Goal: Task Accomplishment & Management: Manage account settings

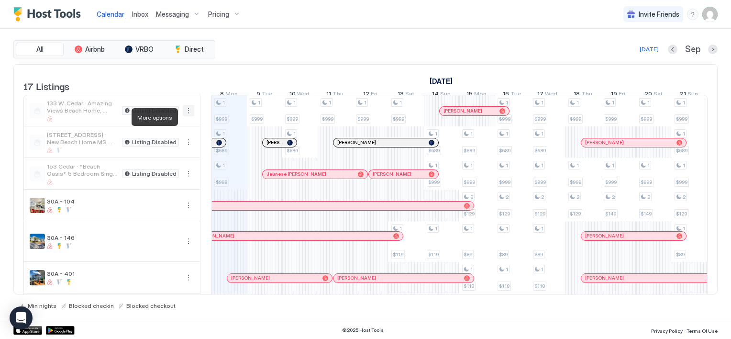
click at [189, 116] on button "More options" at bounding box center [188, 110] width 11 height 11
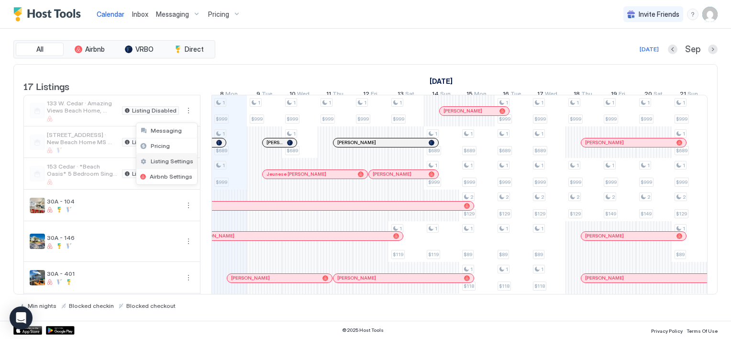
click at [166, 161] on span "Listing Settings" at bounding box center [172, 160] width 43 height 7
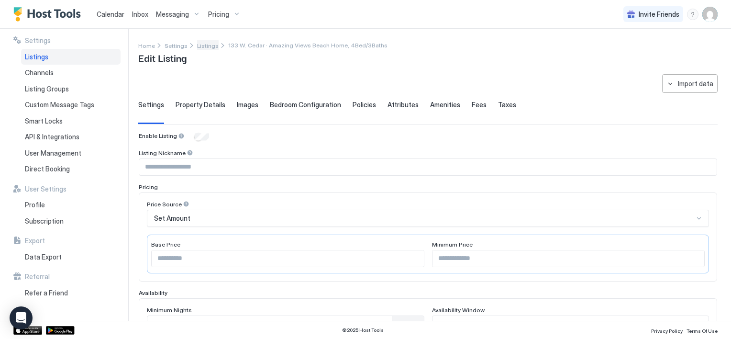
click at [205, 44] on span "Listings" at bounding box center [208, 45] width 22 height 7
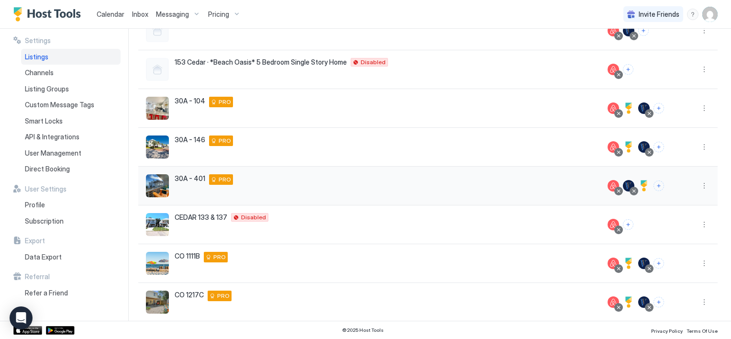
scroll to position [219, 0]
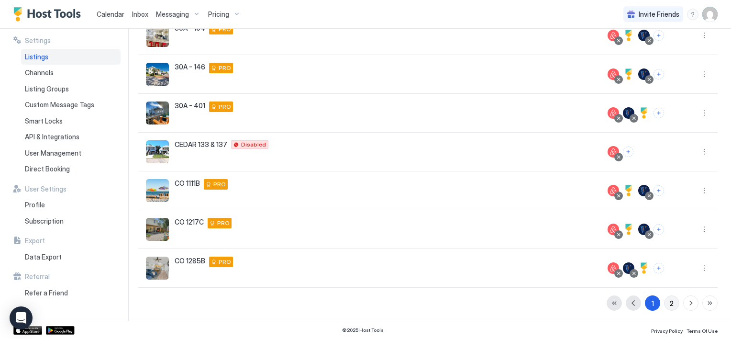
click at [670, 302] on div "2" at bounding box center [672, 303] width 4 height 10
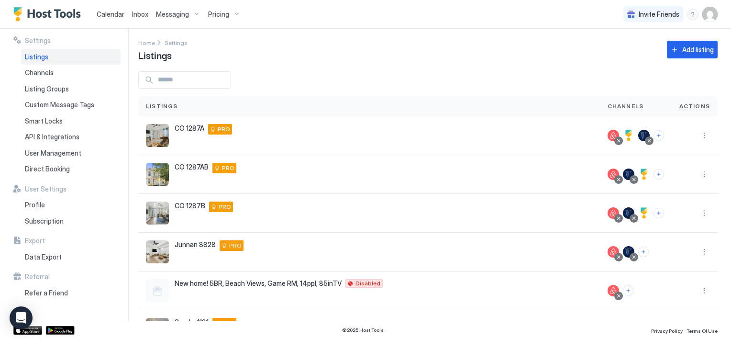
scroll to position [0, 0]
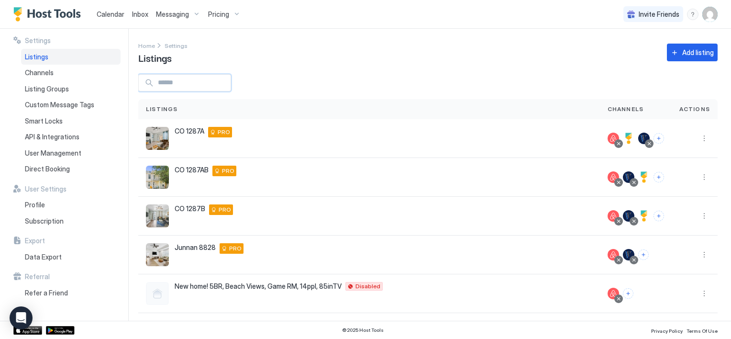
click at [182, 81] on input "Input Field" at bounding box center [192, 83] width 77 height 16
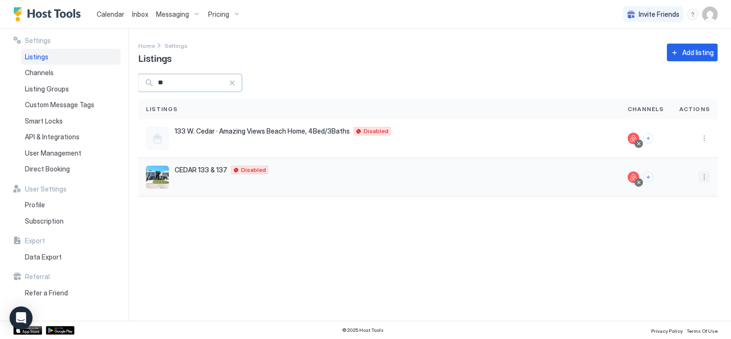
type input "**"
click at [704, 178] on button "More options" at bounding box center [703, 176] width 11 height 11
click at [684, 221] on span "Listing Settings" at bounding box center [682, 220] width 43 height 7
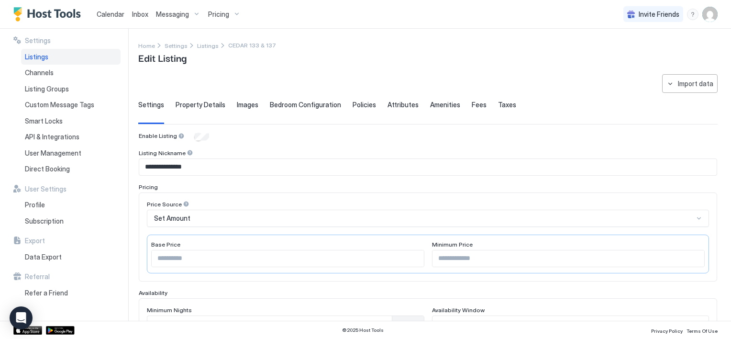
click at [201, 107] on span "Property Details" at bounding box center [201, 104] width 50 height 9
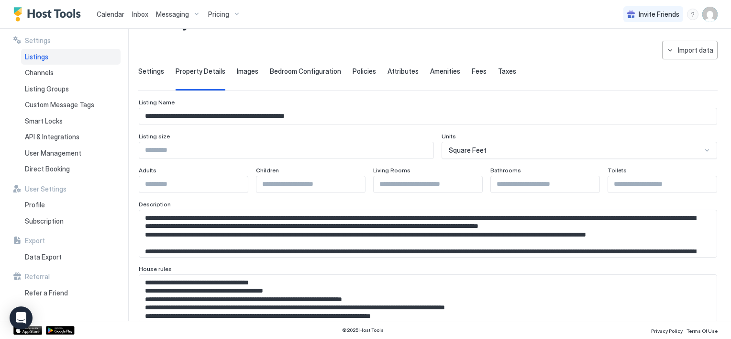
scroll to position [48, 0]
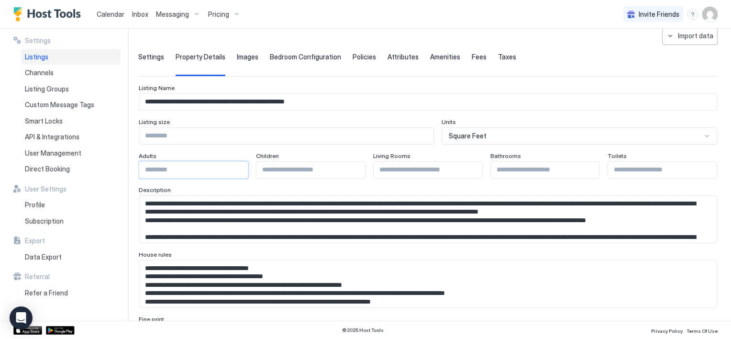
click at [154, 168] on input "**" at bounding box center [193, 170] width 109 height 16
type input "**"
click at [333, 130] on input "****" at bounding box center [286, 136] width 294 height 16
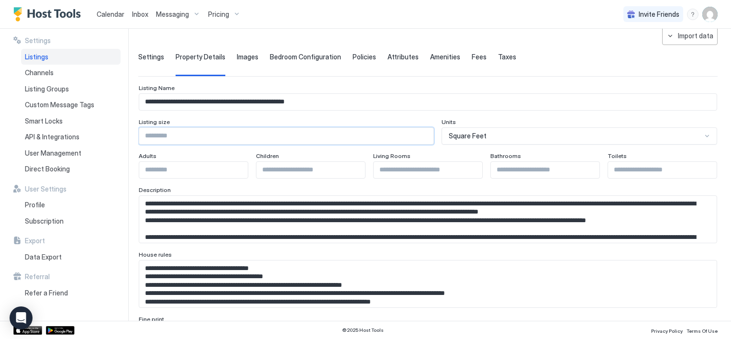
click at [417, 170] on input "*" at bounding box center [428, 170] width 109 height 16
click at [468, 168] on input "*" at bounding box center [428, 170] width 109 height 16
type input "*"
click at [468, 168] on input "*" at bounding box center [428, 170] width 109 height 16
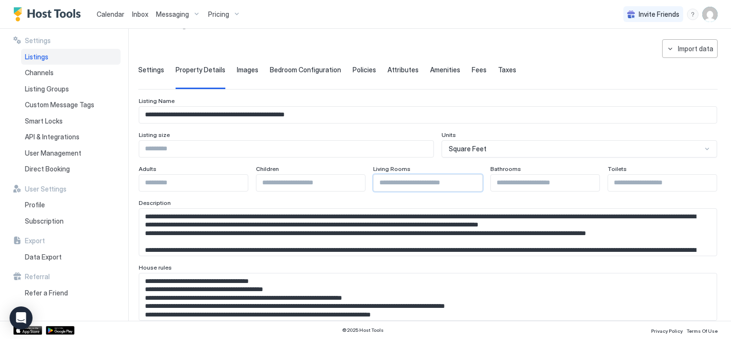
scroll to position [0, 0]
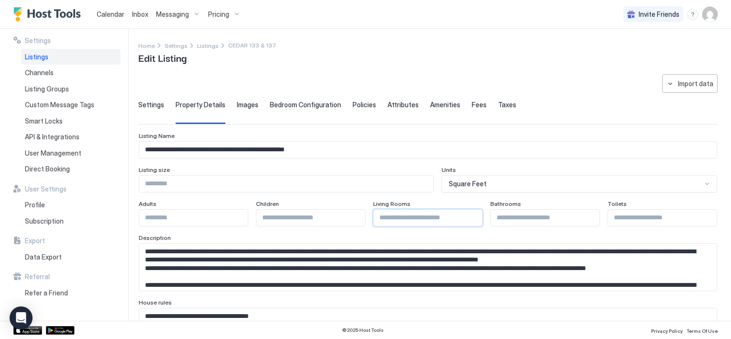
click at [287, 107] on span "Bedroom Configuration" at bounding box center [305, 104] width 71 height 9
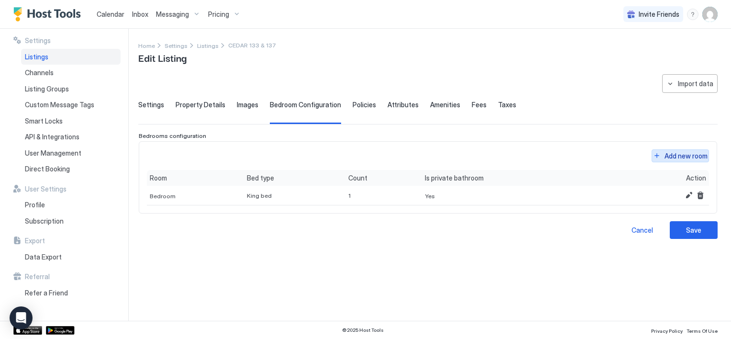
click at [655, 155] on button "Add new room" at bounding box center [679, 155] width 57 height 13
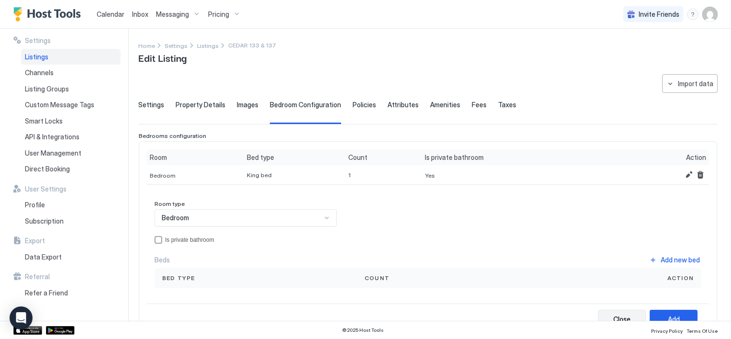
click at [613, 314] on div "Close" at bounding box center [621, 319] width 17 height 10
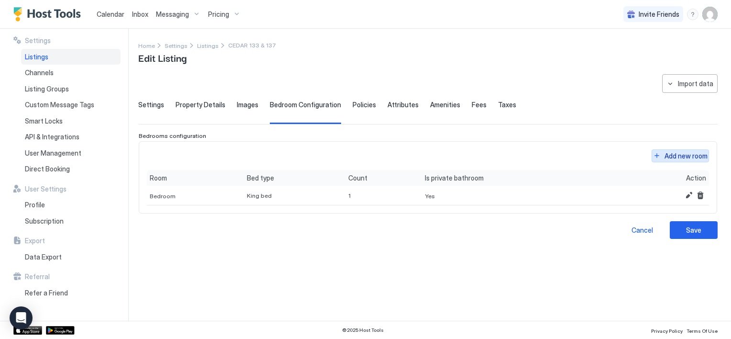
click at [664, 149] on button "Add new room" at bounding box center [679, 155] width 57 height 13
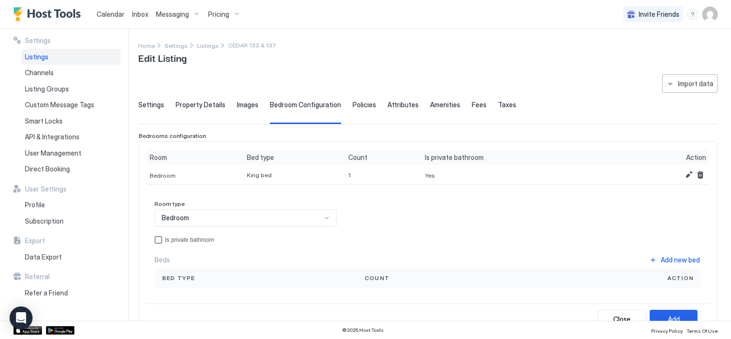
click at [159, 237] on div "privateBathroom" at bounding box center [158, 240] width 8 height 8
click at [223, 277] on div "Bed type" at bounding box center [255, 278] width 187 height 9
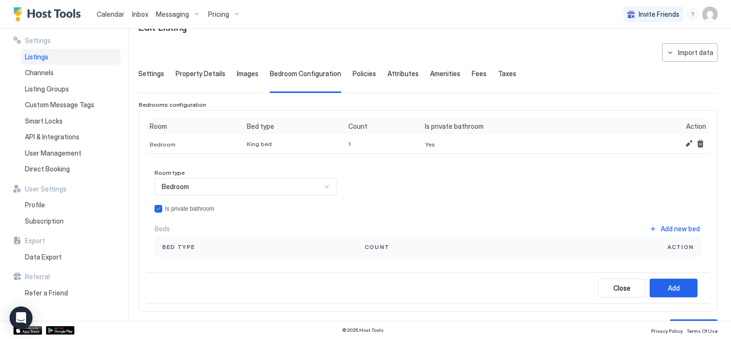
scroll to position [48, 0]
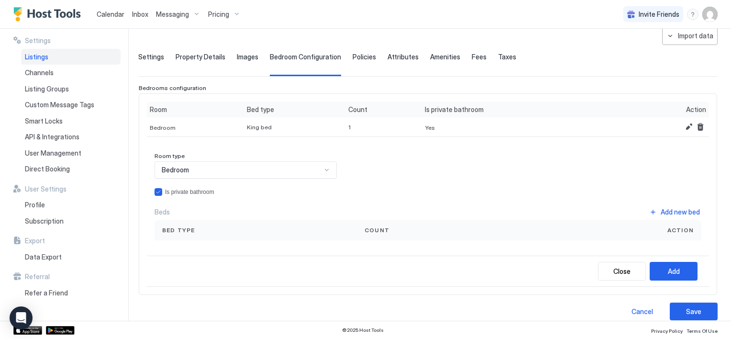
click at [277, 227] on div "Bed type" at bounding box center [255, 230] width 187 height 9
click at [648, 210] on button "Add new bed" at bounding box center [675, 211] width 54 height 13
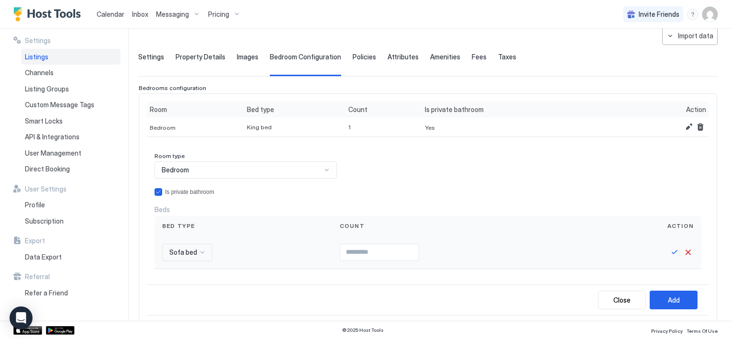
scroll to position [134, 0]
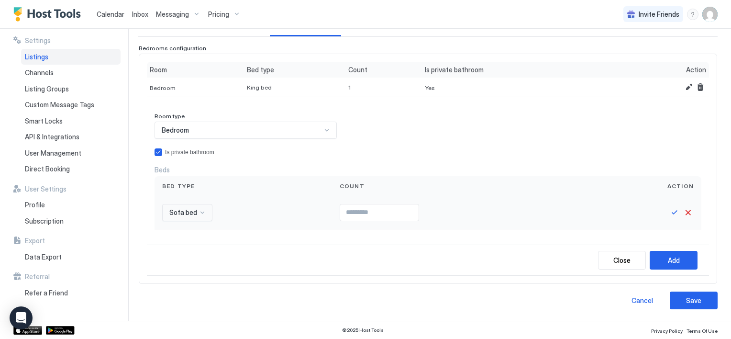
click at [202, 221] on div "Sofa bed" at bounding box center [187, 212] width 50 height 17
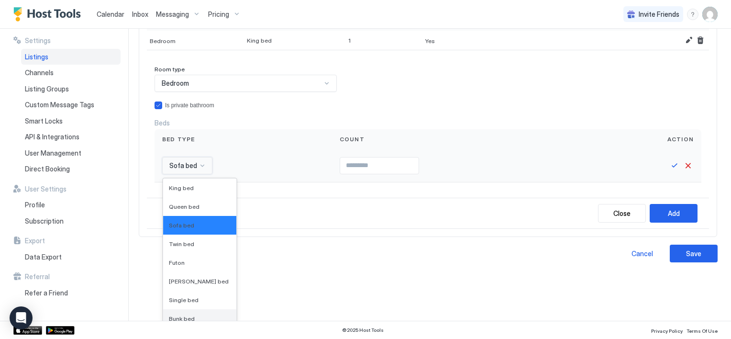
click at [183, 315] on span "Bunk bed" at bounding box center [182, 318] width 26 height 7
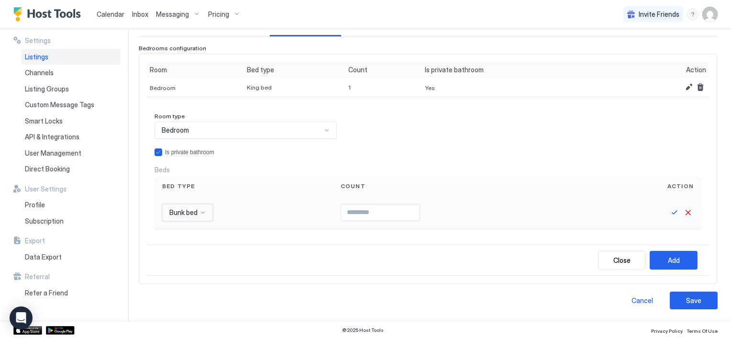
scroll to position [86, 0]
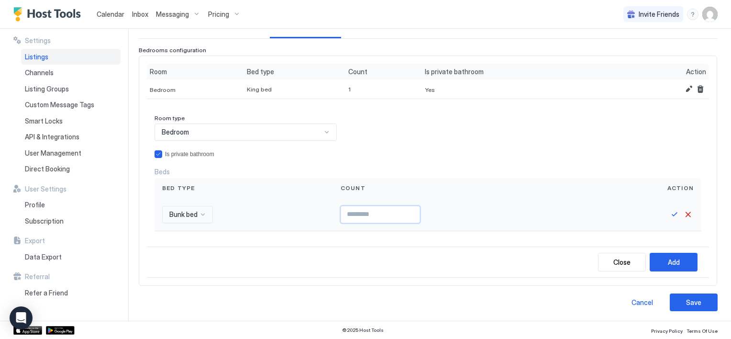
click at [411, 210] on input "*" at bounding box center [380, 214] width 78 height 16
type input "*"
click at [411, 210] on input "*" at bounding box center [380, 214] width 78 height 16
click at [668, 259] on div "Add" at bounding box center [674, 262] width 12 height 10
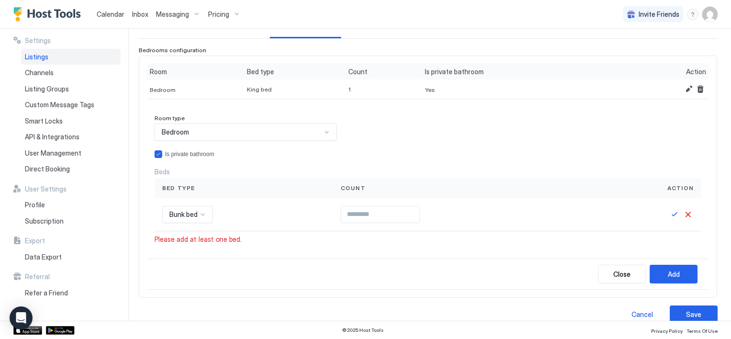
click at [203, 213] on div "Bunk bed" at bounding box center [187, 214] width 51 height 17
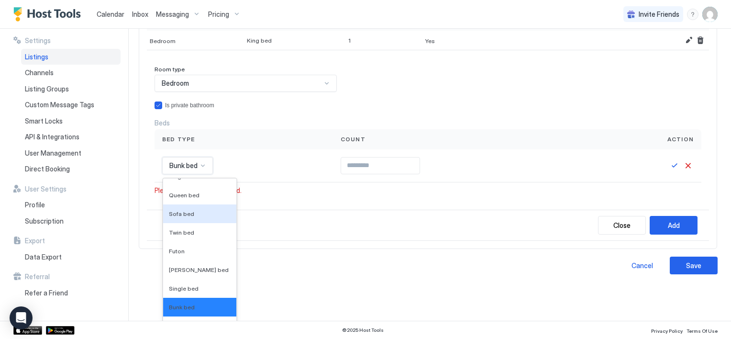
scroll to position [98, 0]
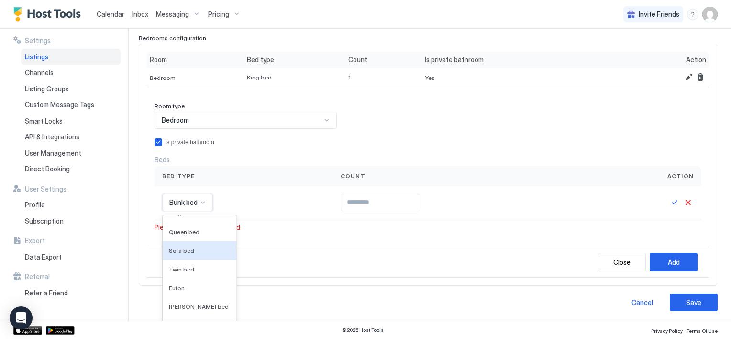
click at [292, 206] on div "Room type Bedroom Is private bathroom Beds Bed type Count Action 16 results ava…" at bounding box center [428, 171] width 562 height 152
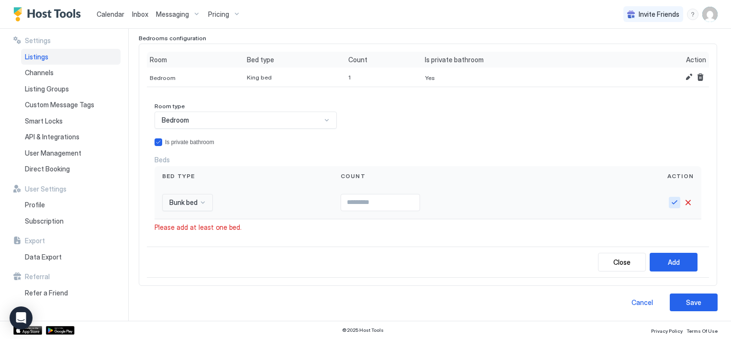
click at [669, 201] on button "Save" at bounding box center [674, 202] width 11 height 11
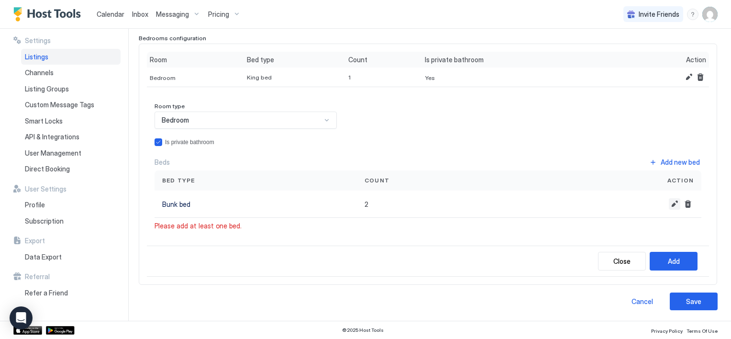
scroll to position [96, 0]
click at [669, 260] on div "Add" at bounding box center [674, 262] width 12 height 10
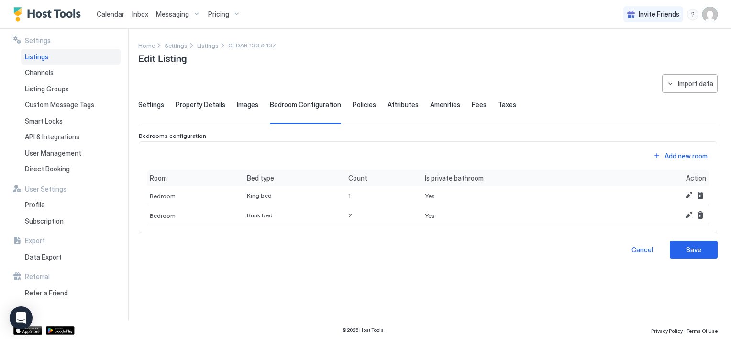
scroll to position [0, 0]
click at [669, 156] on div "Add new room" at bounding box center [685, 156] width 43 height 10
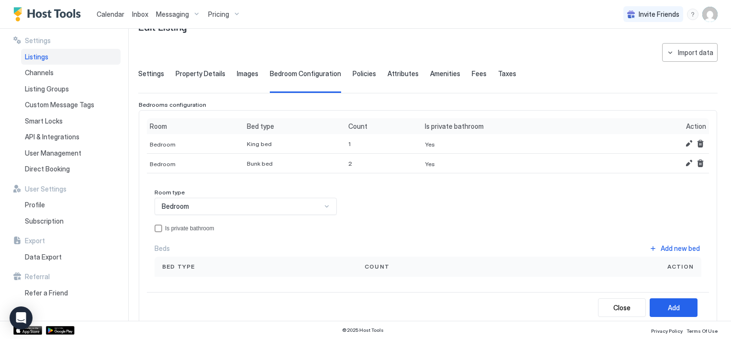
scroll to position [48, 0]
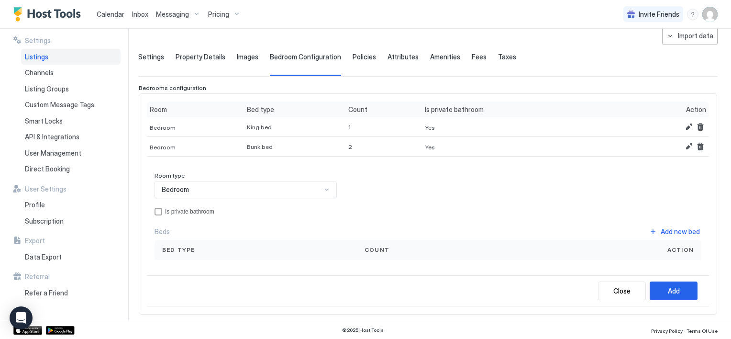
click at [197, 249] on div "Bed type" at bounding box center [255, 249] width 187 height 9
click at [375, 245] on span "Count" at bounding box center [376, 249] width 25 height 9
click at [409, 248] on div "Count" at bounding box center [441, 249] width 154 height 9
click at [648, 228] on button "Add new bed" at bounding box center [675, 231] width 54 height 13
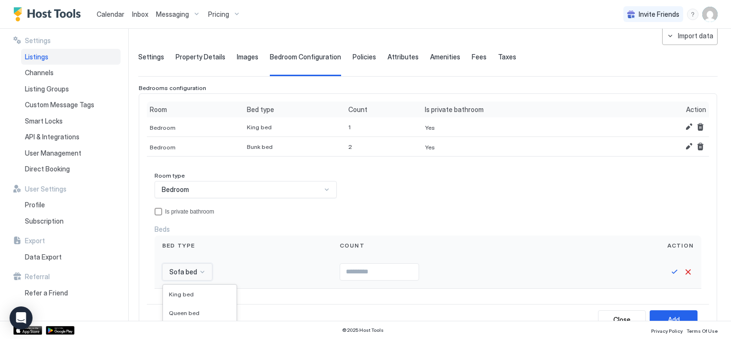
scroll to position [154, 0]
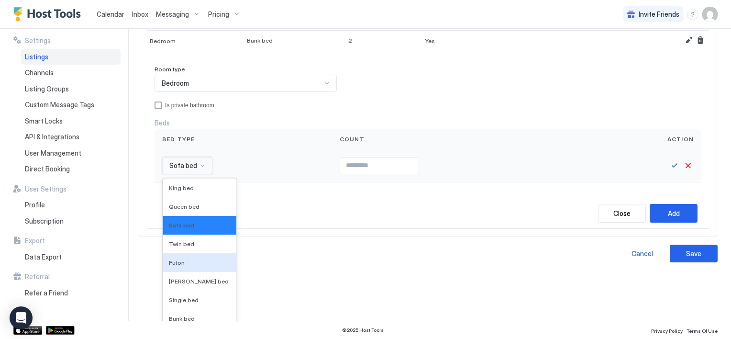
click at [199, 174] on div "16 results available. Use Up and Down to choose options, press Enter to select …" at bounding box center [187, 165] width 50 height 17
click at [188, 186] on span "King bed" at bounding box center [181, 187] width 25 height 7
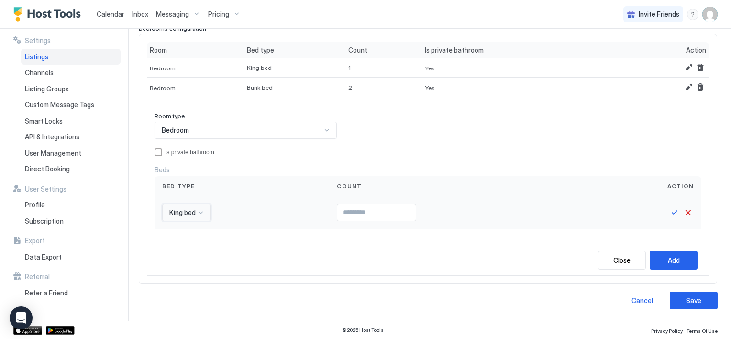
scroll to position [105, 0]
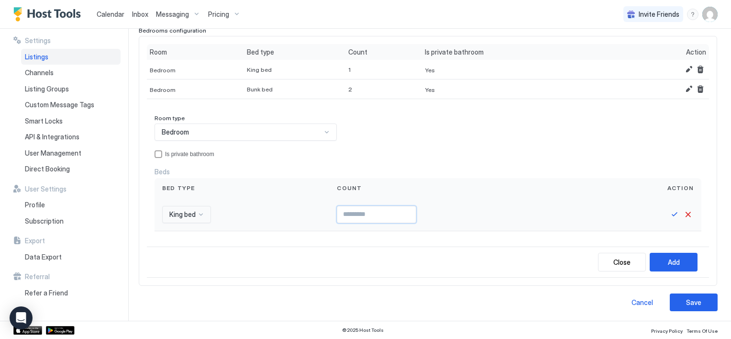
type input "*"
click at [409, 210] on input "*" at bounding box center [376, 214] width 78 height 16
click at [669, 214] on button "Save" at bounding box center [674, 214] width 11 height 11
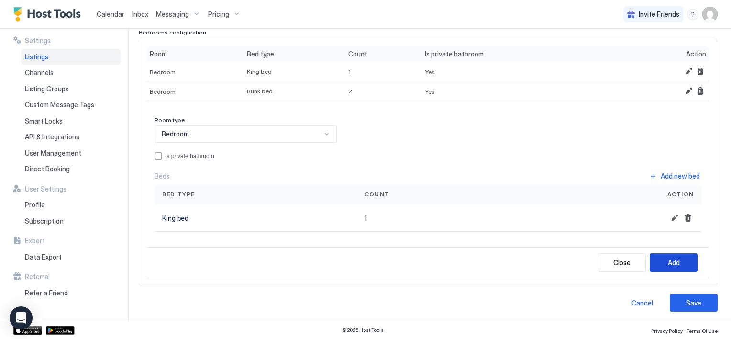
drag, startPoint x: 669, startPoint y: 260, endPoint x: 663, endPoint y: 256, distance: 6.9
click at [669, 260] on div "Add" at bounding box center [674, 262] width 12 height 10
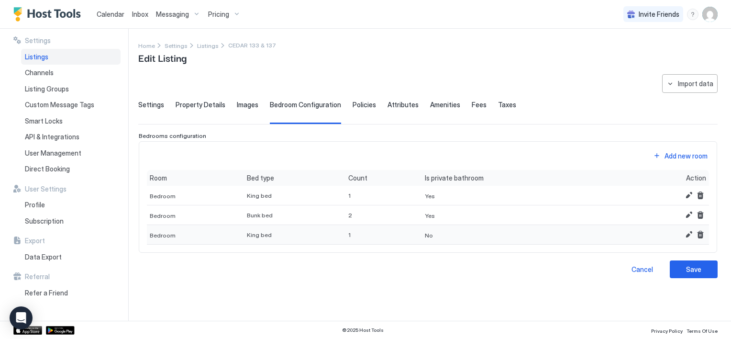
scroll to position [0, 0]
click at [663, 157] on button "Add new room" at bounding box center [679, 155] width 57 height 13
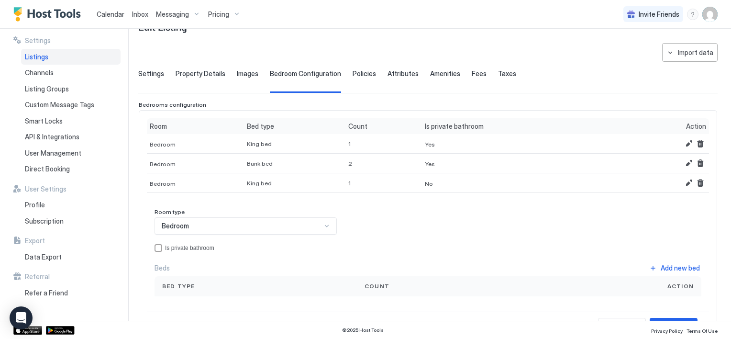
scroll to position [48, 0]
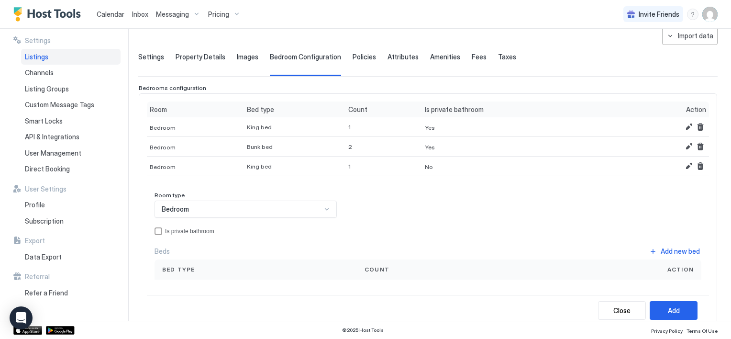
click at [323, 210] on div at bounding box center [327, 209] width 8 height 8
click at [296, 233] on div "Bedroom" at bounding box center [246, 231] width 170 height 7
click at [251, 268] on div "Bed type" at bounding box center [255, 269] width 187 height 9
drag, startPoint x: 329, startPoint y: 266, endPoint x: 237, endPoint y: 272, distance: 92.0
click at [327, 268] on div "Bed type" at bounding box center [255, 269] width 187 height 9
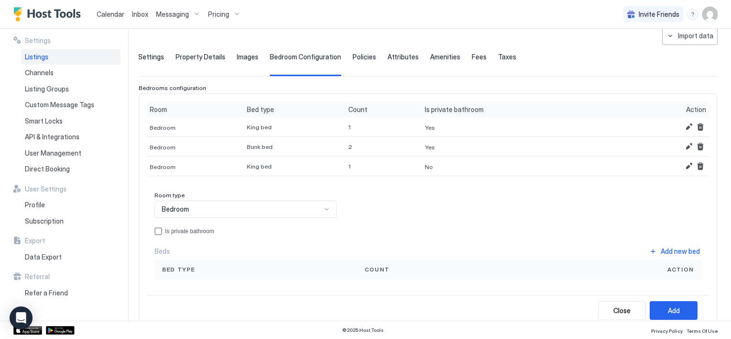
click at [179, 268] on span "Bed type" at bounding box center [178, 269] width 33 height 9
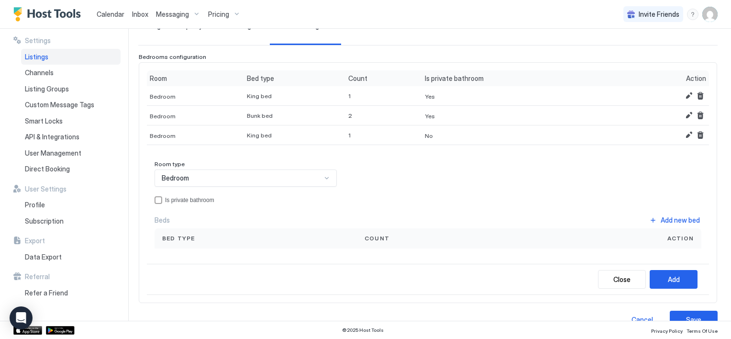
scroll to position [96, 0]
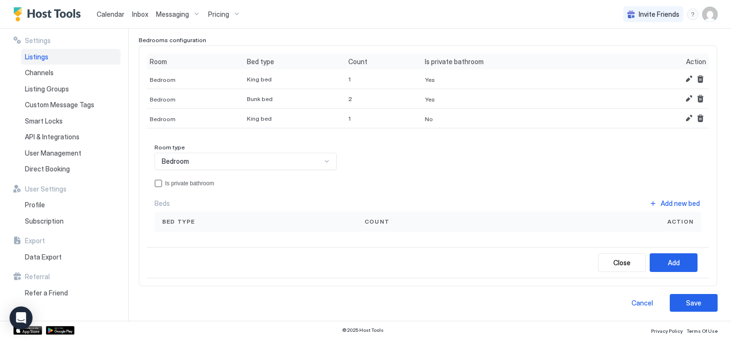
click at [261, 221] on div "Bed type" at bounding box center [255, 221] width 187 height 9
click at [203, 222] on div "Bed type" at bounding box center [255, 221] width 187 height 9
click at [648, 202] on button "Add new bed" at bounding box center [675, 203] width 54 height 13
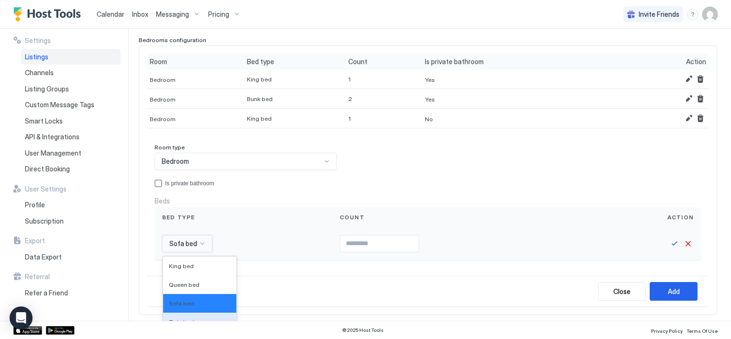
scroll to position [174, 0]
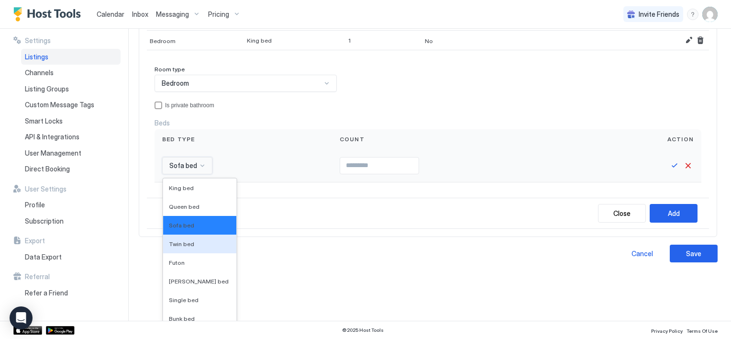
click at [199, 174] on div "16 results available. Use Up and Down to choose options, press Enter to select …" at bounding box center [187, 165] width 50 height 17
click at [193, 203] on span "Queen bed" at bounding box center [184, 206] width 31 height 7
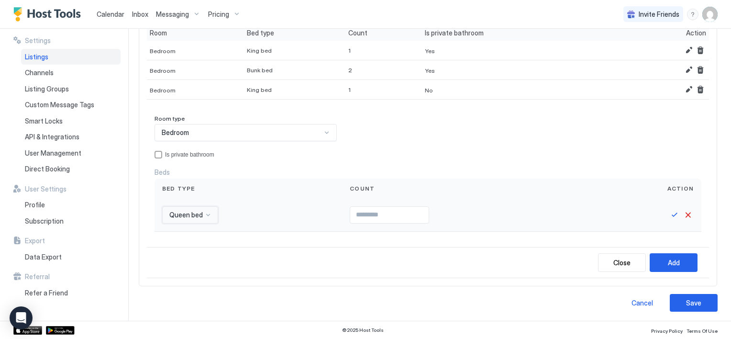
click at [356, 215] on input "Input Field" at bounding box center [389, 215] width 78 height 16
type input "*"
click at [421, 212] on input "*" at bounding box center [389, 215] width 78 height 16
click at [669, 214] on button "Save" at bounding box center [674, 214] width 11 height 11
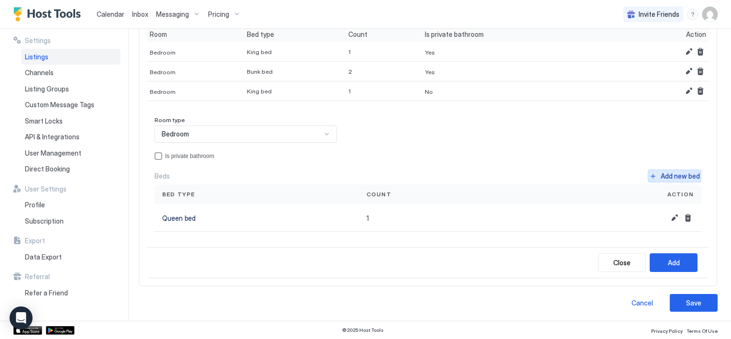
click at [649, 174] on button "Add new bed" at bounding box center [675, 175] width 54 height 13
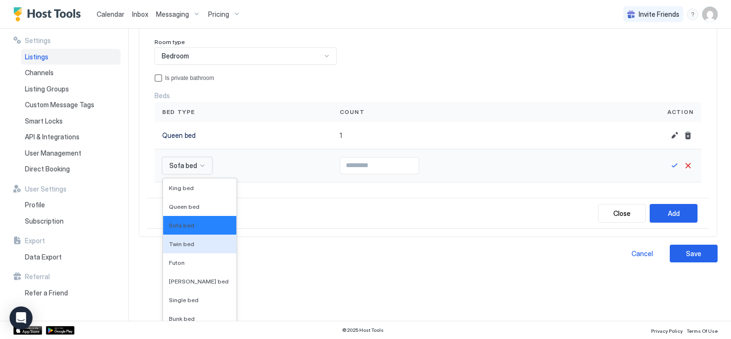
click at [199, 174] on div "16 results available. Use Up and Down to choose options, press Enter to select …" at bounding box center [187, 165] width 50 height 17
click at [187, 242] on span "Twin bed" at bounding box center [181, 243] width 25 height 7
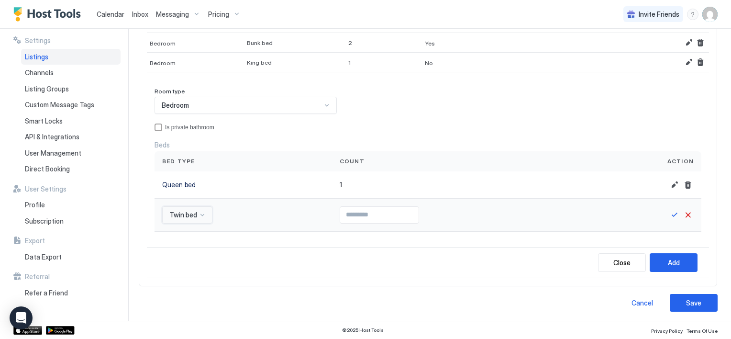
click at [340, 210] on input "Input Field" at bounding box center [379, 215] width 78 height 16
type input "*"
click at [411, 211] on input "*" at bounding box center [379, 215] width 78 height 16
click at [669, 214] on button "Save" at bounding box center [674, 214] width 11 height 11
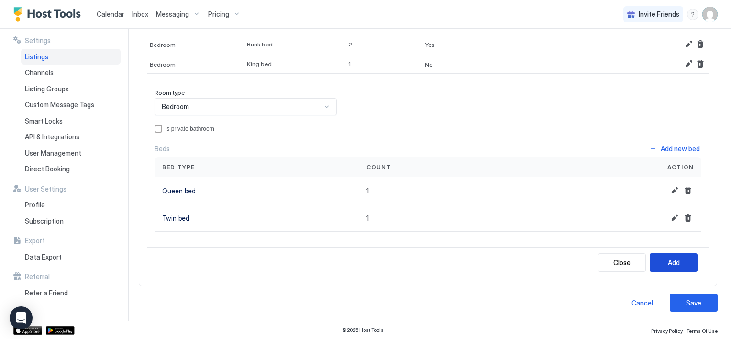
click at [671, 260] on div "Add" at bounding box center [674, 262] width 12 height 10
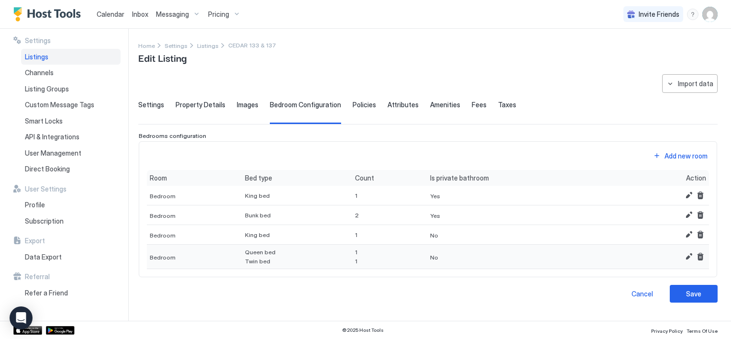
scroll to position [0, 0]
click at [654, 155] on button "Add new room" at bounding box center [679, 155] width 57 height 13
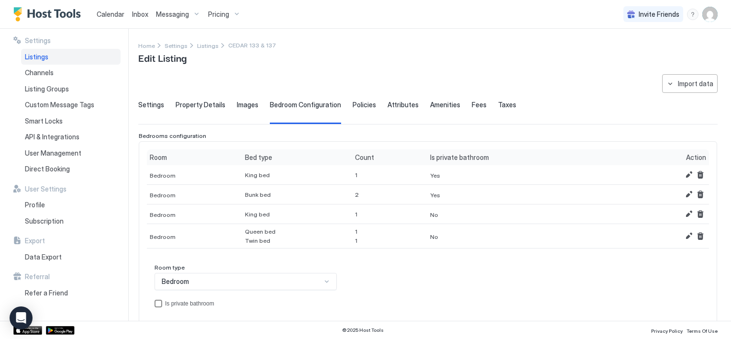
click at [157, 300] on div "privateBathroom" at bounding box center [158, 303] width 8 height 8
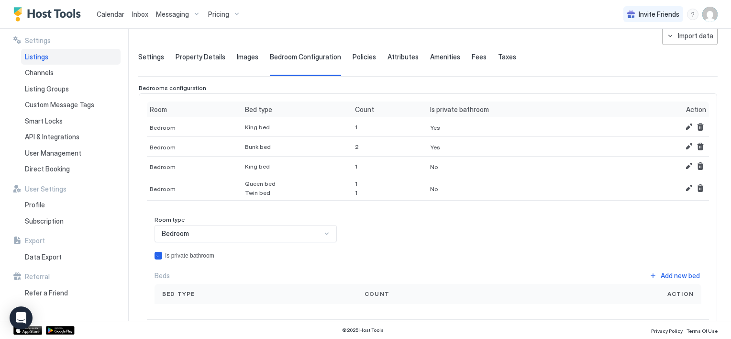
click at [176, 275] on div "Beds Add new bed" at bounding box center [427, 275] width 547 height 13
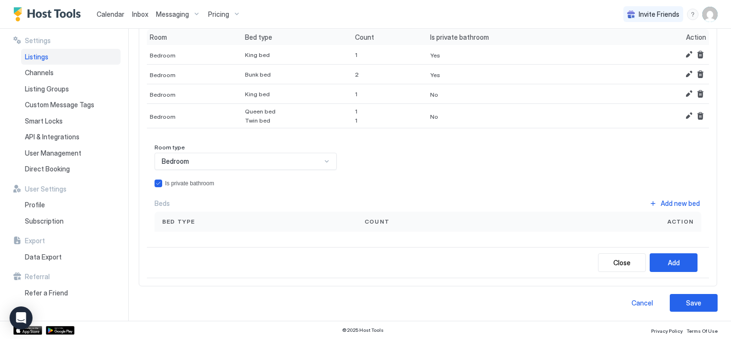
scroll to position [121, 0]
click at [370, 221] on span "Count" at bounding box center [376, 221] width 25 height 9
click at [648, 201] on button "Add new bed" at bounding box center [675, 202] width 54 height 13
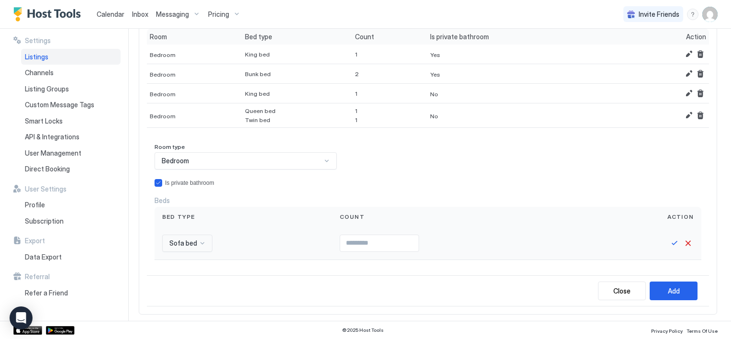
click at [201, 245] on div "Sofa bed" at bounding box center [187, 242] width 50 height 17
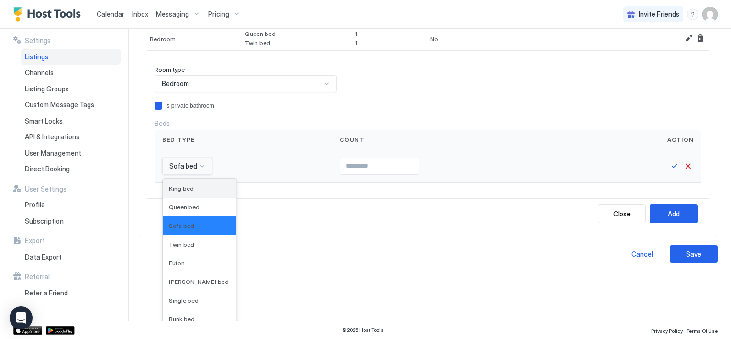
click at [201, 187] on div "King bed" at bounding box center [200, 188] width 62 height 7
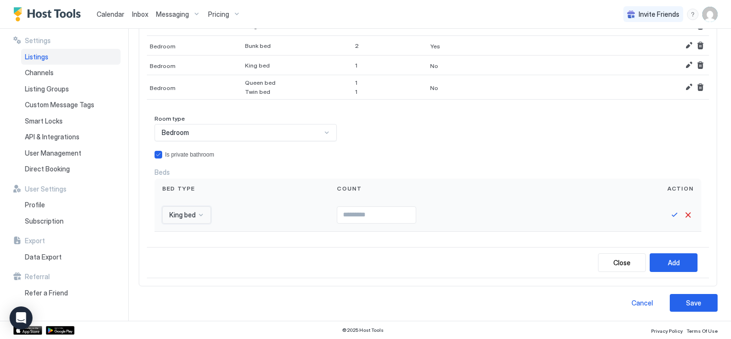
click at [344, 214] on input "Input Field" at bounding box center [376, 215] width 78 height 16
type input "*"
click at [408, 212] on input "*" at bounding box center [376, 215] width 78 height 16
click at [669, 211] on button "Save" at bounding box center [674, 214] width 11 height 11
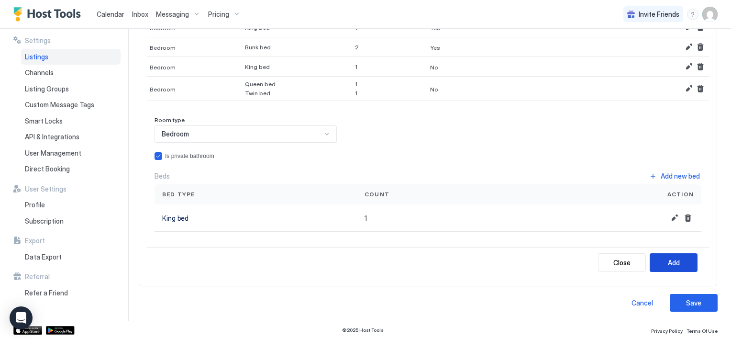
click at [668, 257] on div "Add" at bounding box center [674, 262] width 12 height 10
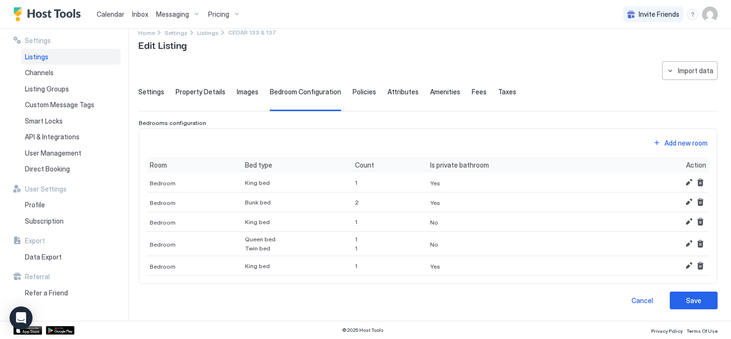
scroll to position [11, 0]
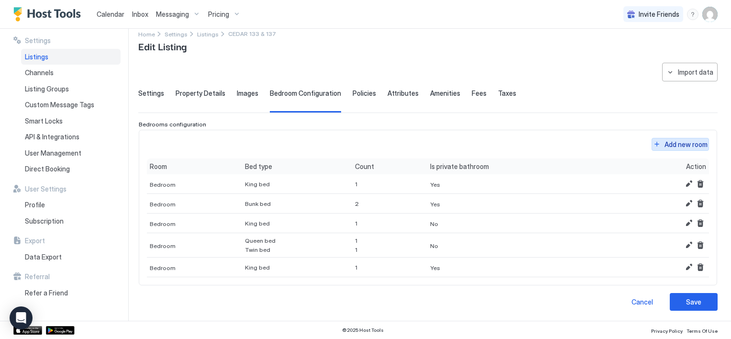
click at [651, 142] on button "Add new room" at bounding box center [679, 144] width 57 height 13
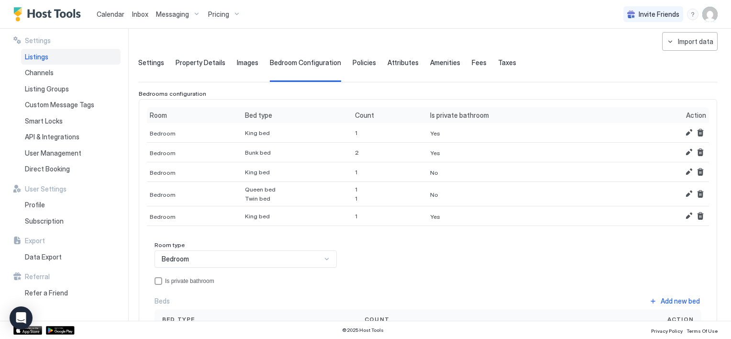
scroll to position [59, 0]
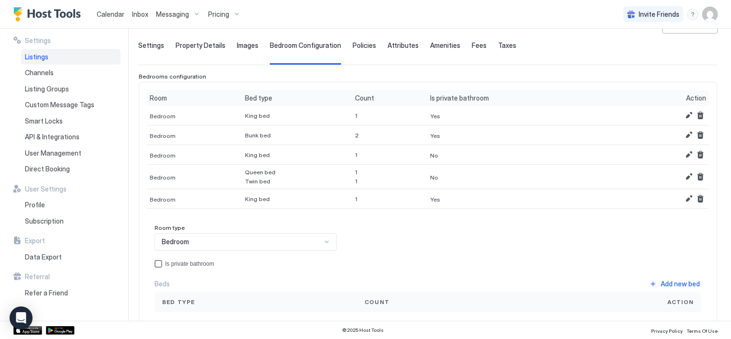
click at [157, 260] on div "privateBathroom" at bounding box center [158, 264] width 8 height 8
click at [653, 279] on button "Add new bed" at bounding box center [675, 283] width 54 height 13
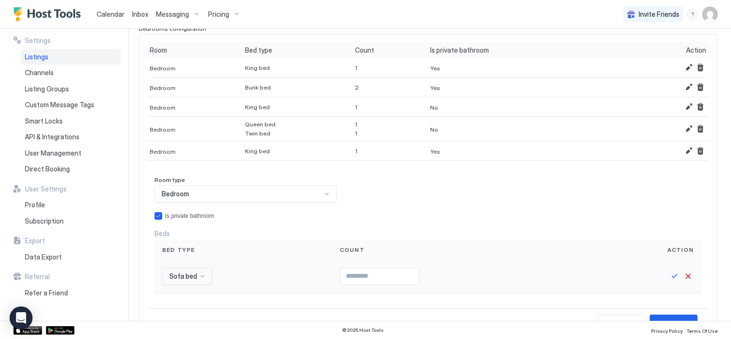
click at [203, 275] on div "Sofa bed" at bounding box center [187, 275] width 50 height 17
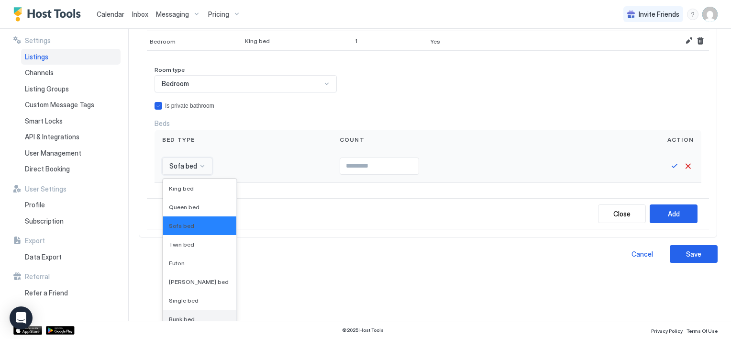
click at [186, 319] on span "Bunk bed" at bounding box center [182, 318] width 26 height 7
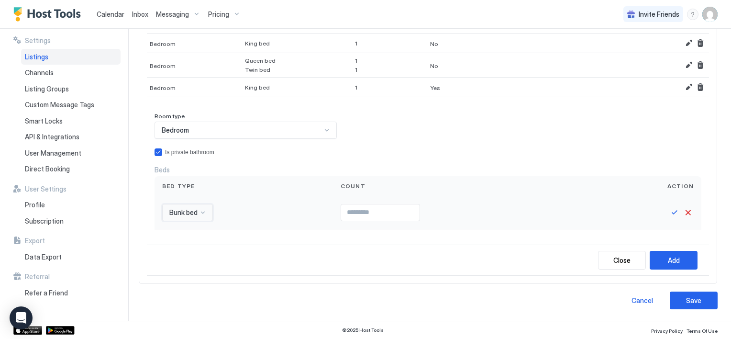
scroll to position [168, 0]
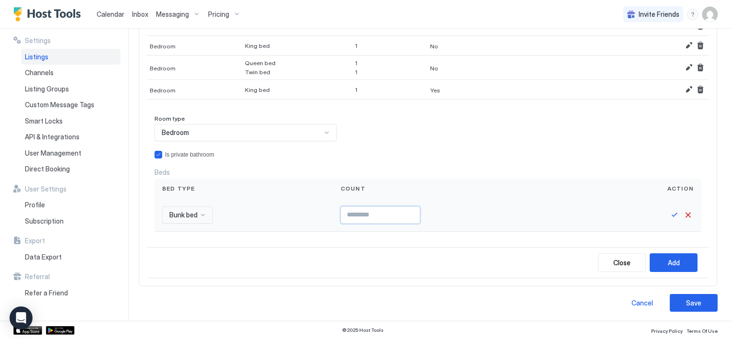
click at [411, 209] on input "*" at bounding box center [380, 215] width 78 height 16
type input "*"
click at [411, 209] on input "*" at bounding box center [380, 215] width 78 height 16
click at [669, 209] on button "Save" at bounding box center [674, 214] width 11 height 11
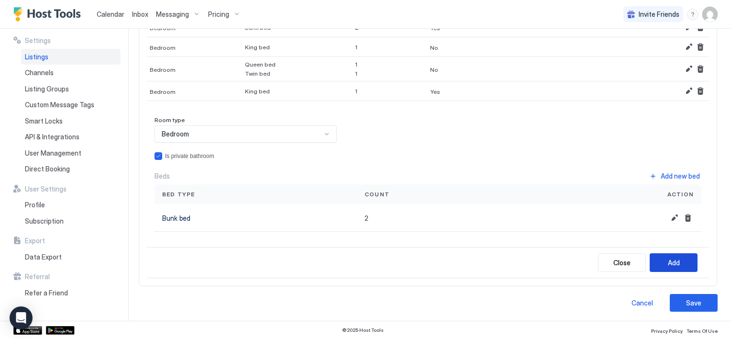
click at [669, 257] on div "Add" at bounding box center [674, 262] width 12 height 10
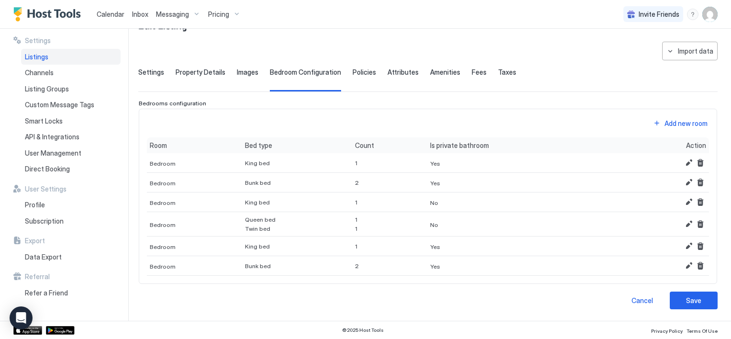
scroll to position [31, 0]
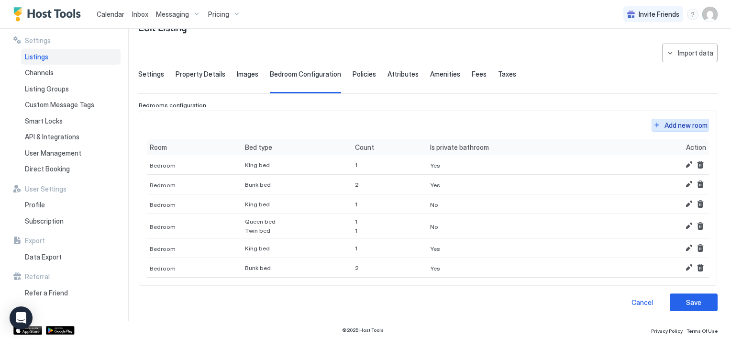
click at [656, 123] on button "Add new room" at bounding box center [679, 125] width 57 height 13
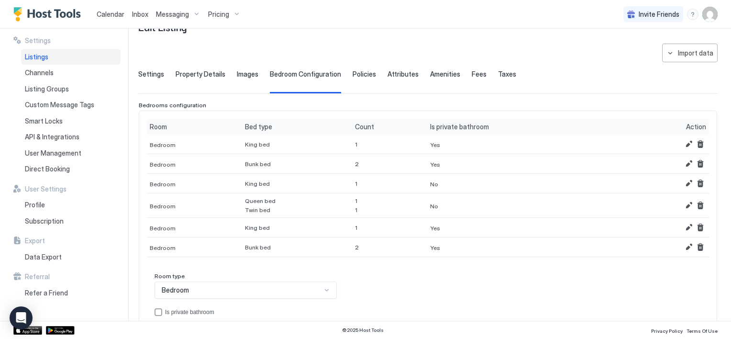
scroll to position [78, 0]
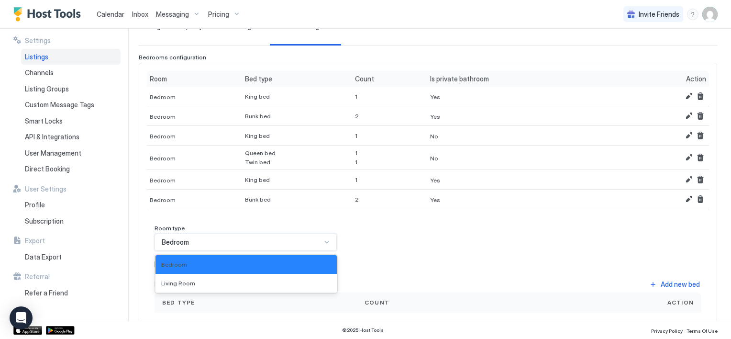
click at [323, 240] on div at bounding box center [327, 242] width 8 height 8
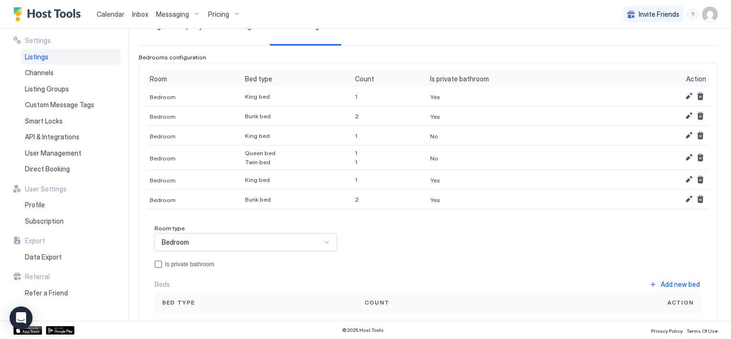
click at [323, 240] on div at bounding box center [327, 242] width 8 height 8
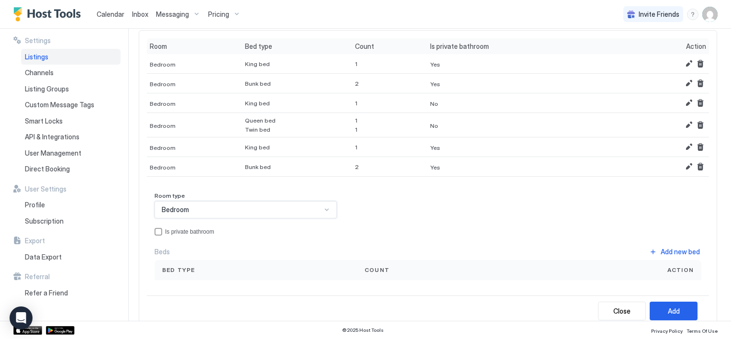
scroll to position [126, 0]
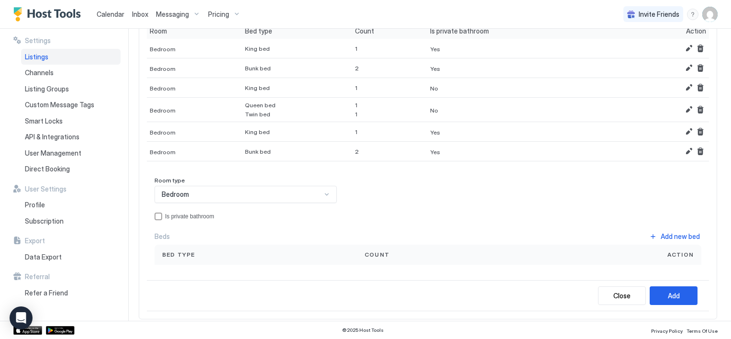
click at [203, 253] on div "Bed type" at bounding box center [255, 254] width 187 height 9
click at [648, 236] on button "Add new bed" at bounding box center [675, 236] width 54 height 13
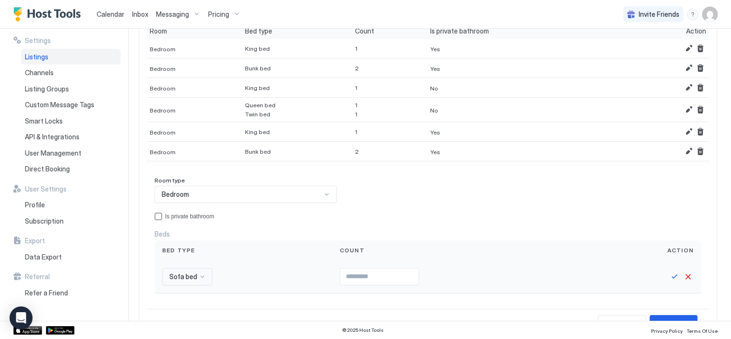
scroll to position [237, 0]
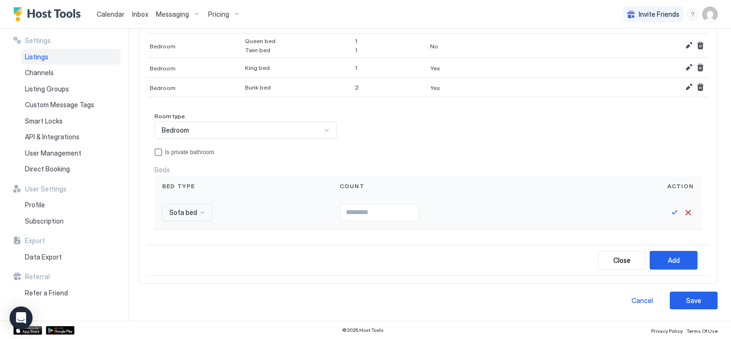
click at [203, 221] on div "Sofa bed" at bounding box center [187, 212] width 50 height 17
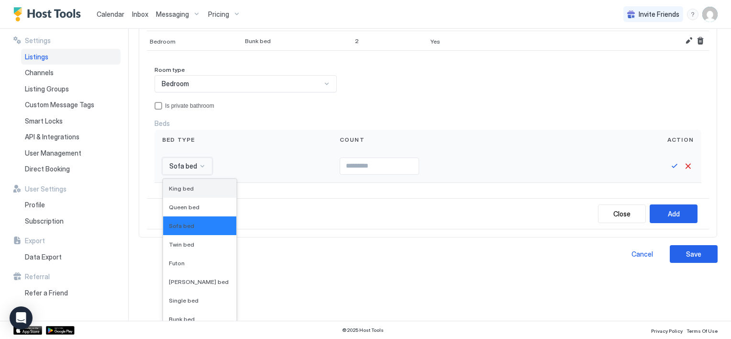
click at [191, 185] on div "King bed" at bounding box center [200, 188] width 62 height 7
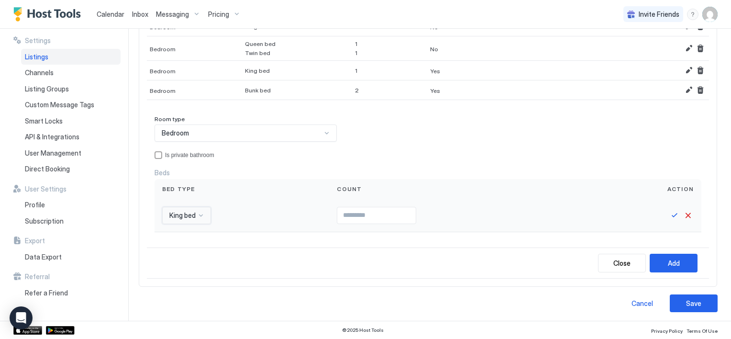
click at [340, 213] on input "Input Field" at bounding box center [376, 215] width 78 height 16
type input "*"
click at [408, 211] on input "*" at bounding box center [376, 215] width 78 height 16
click at [669, 211] on button "Save" at bounding box center [674, 214] width 11 height 11
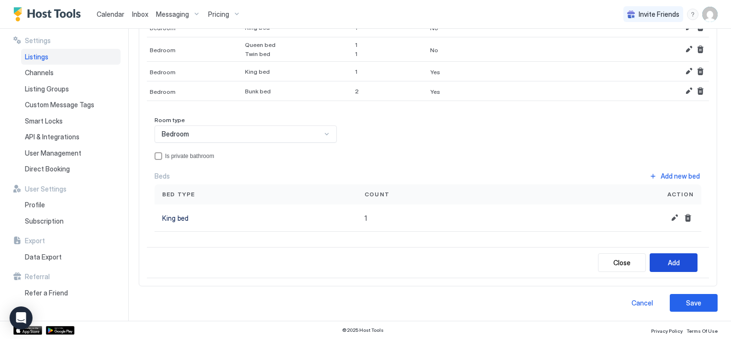
click at [654, 257] on button "Add" at bounding box center [673, 262] width 48 height 19
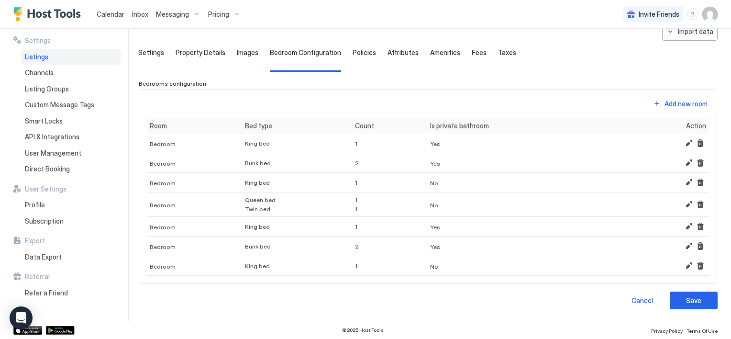
scroll to position [50, 0]
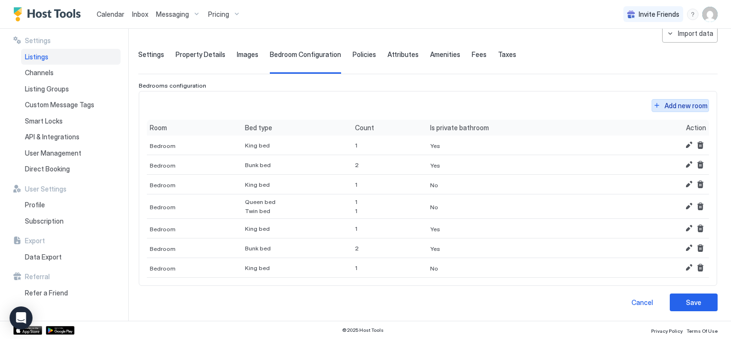
click at [651, 104] on button "Add new room" at bounding box center [679, 105] width 57 height 13
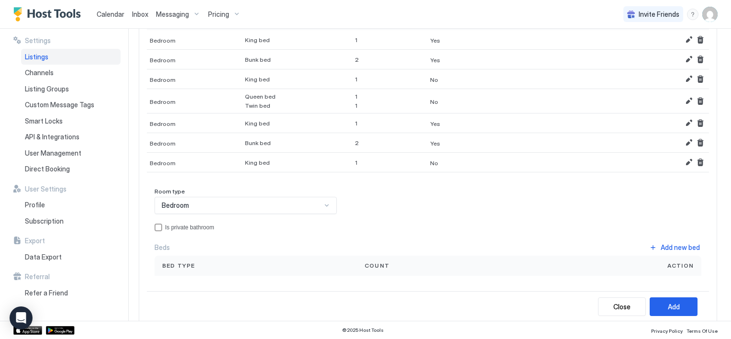
scroll to position [146, 0]
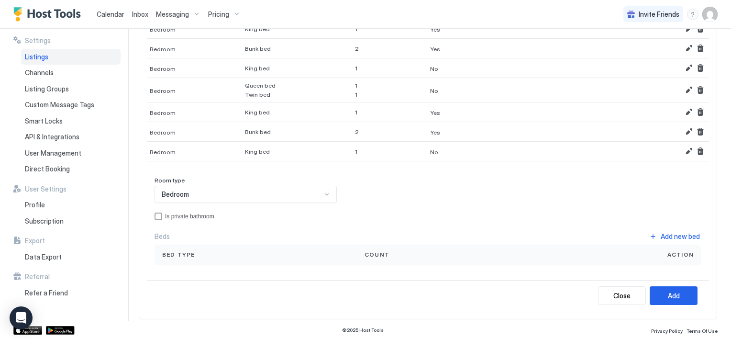
click at [187, 254] on span "Bed type" at bounding box center [178, 254] width 33 height 9
click at [648, 231] on button "Add new bed" at bounding box center [675, 236] width 54 height 13
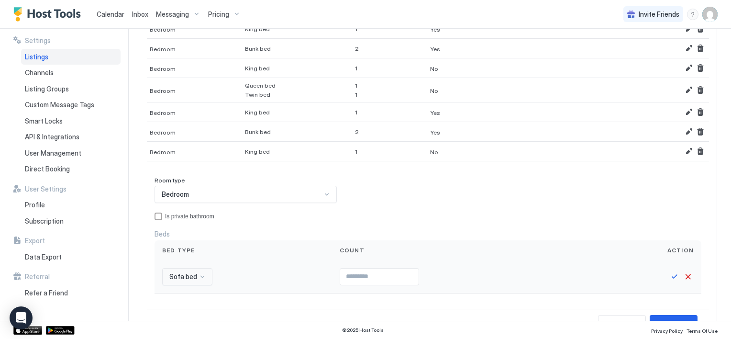
scroll to position [256, 0]
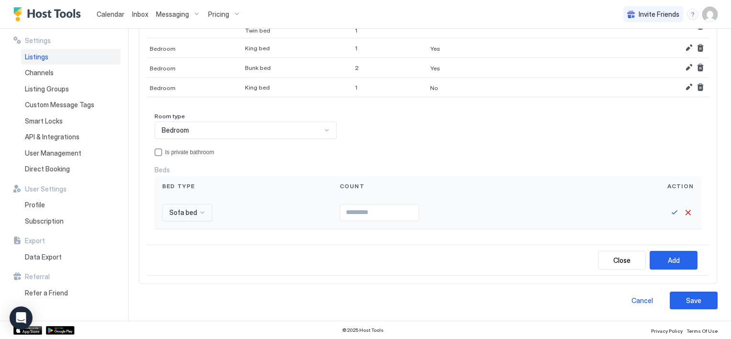
click at [201, 221] on div "Sofa bed" at bounding box center [187, 212] width 50 height 17
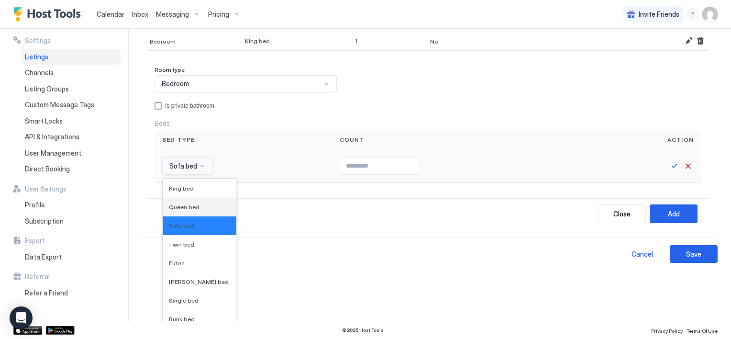
click at [187, 207] on span "Queen bed" at bounding box center [184, 206] width 31 height 7
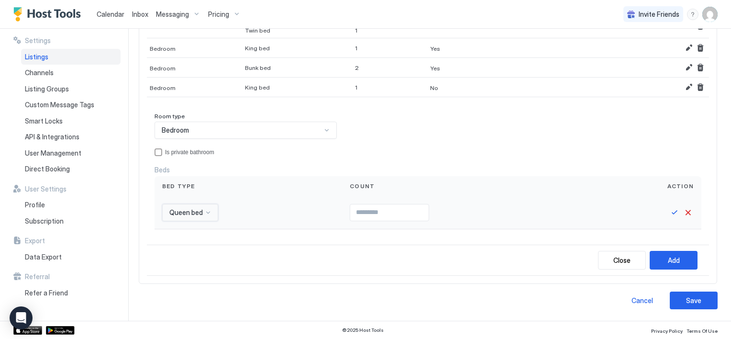
scroll to position [207, 0]
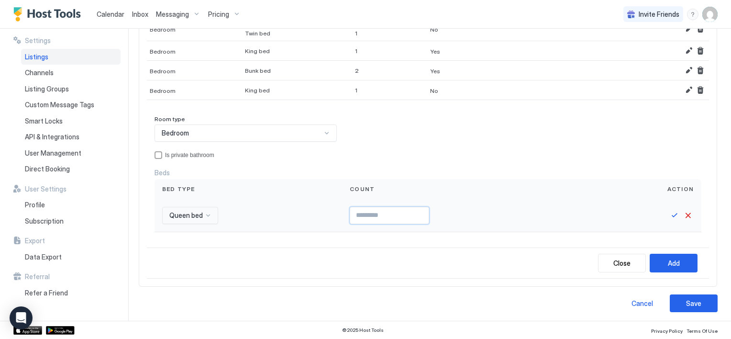
click at [354, 213] on input "Input Field" at bounding box center [389, 215] width 78 height 16
type input "*"
click at [423, 211] on input "*" at bounding box center [389, 215] width 78 height 16
click at [670, 212] on button "Save" at bounding box center [674, 214] width 11 height 11
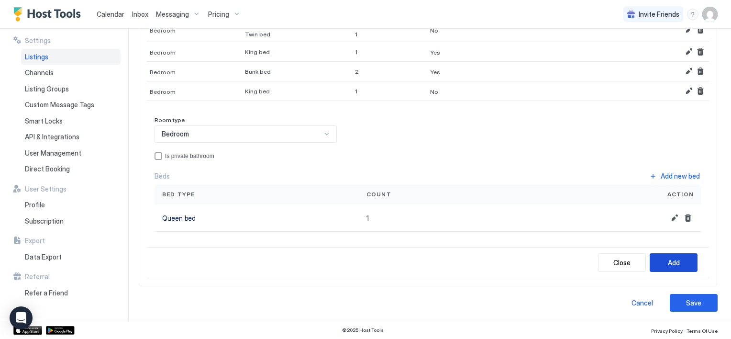
click at [658, 260] on button "Add" at bounding box center [673, 262] width 48 height 19
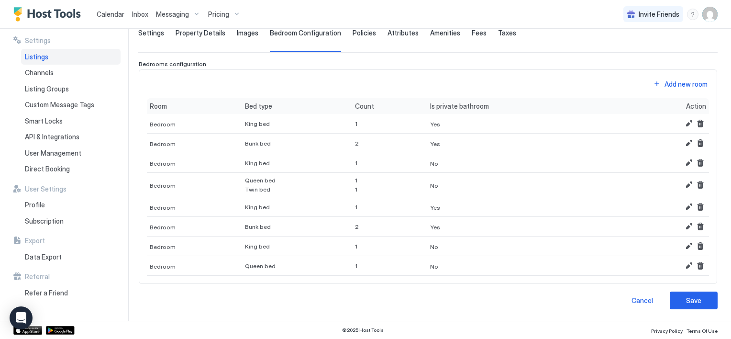
scroll to position [70, 0]
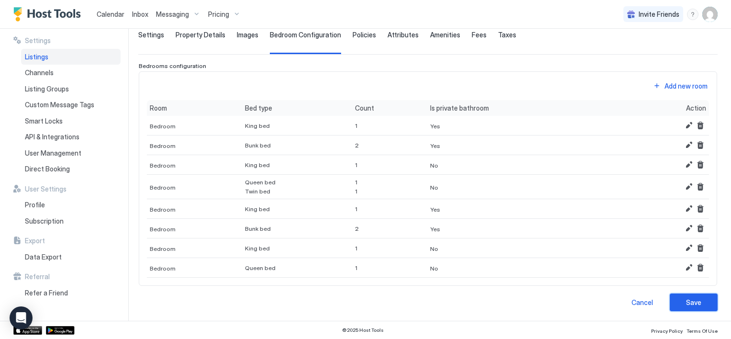
click at [687, 300] on div "Save" at bounding box center [693, 302] width 15 height 10
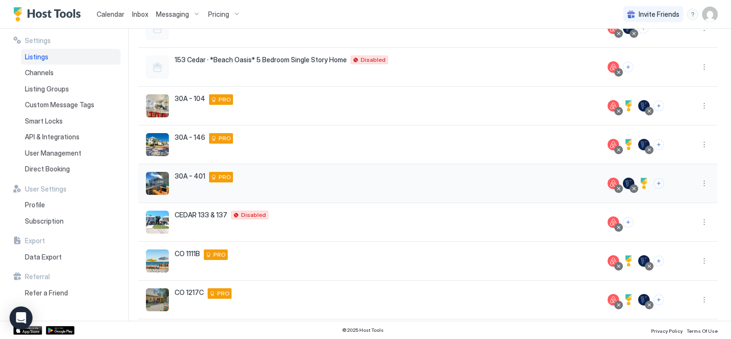
scroll to position [123, 0]
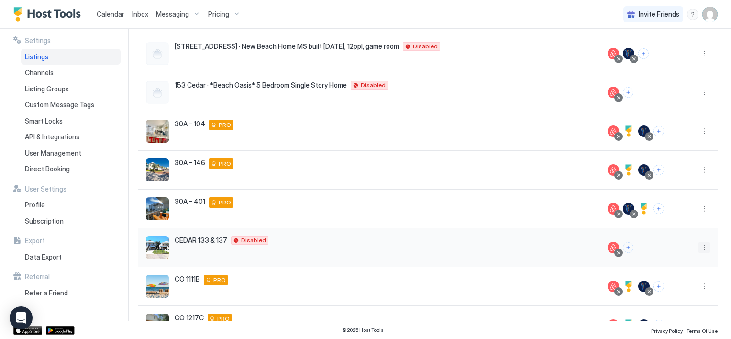
click at [698, 247] on button "More options" at bounding box center [703, 247] width 11 height 11
click at [664, 184] on span "Listing Settings" at bounding box center [675, 186] width 43 height 7
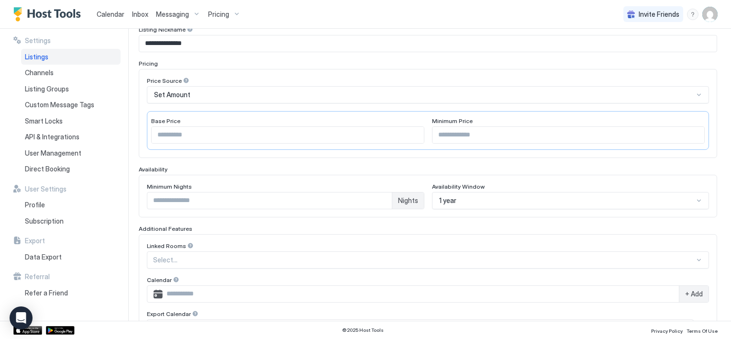
scroll to position [71, 0]
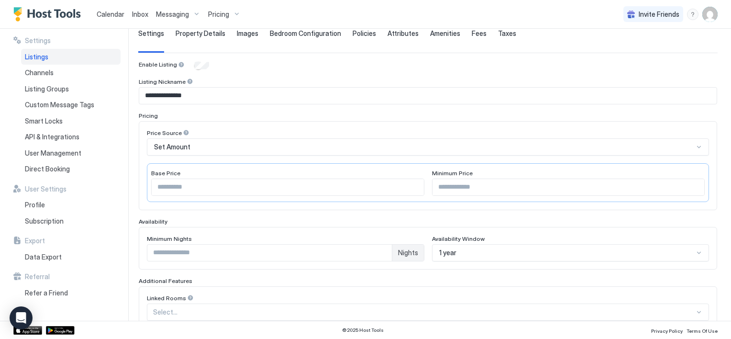
type input "**"
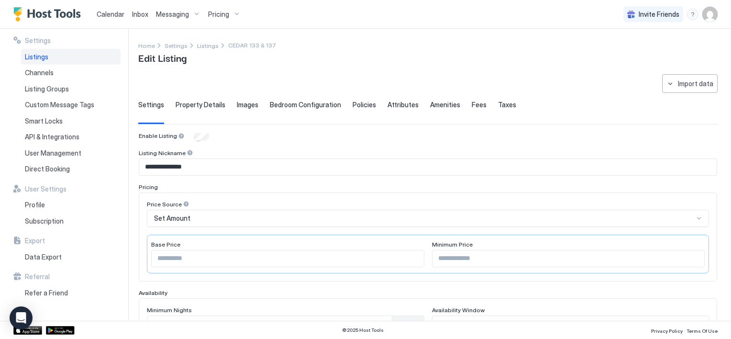
click at [313, 105] on span "Bedroom Configuration" at bounding box center [305, 104] width 71 height 9
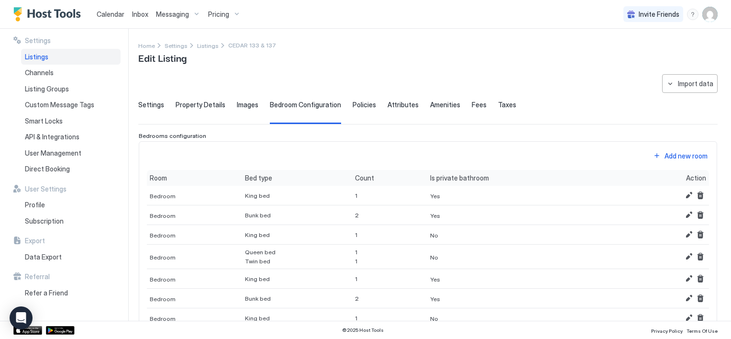
click at [353, 109] on div "Policies" at bounding box center [363, 111] width 23 height 23
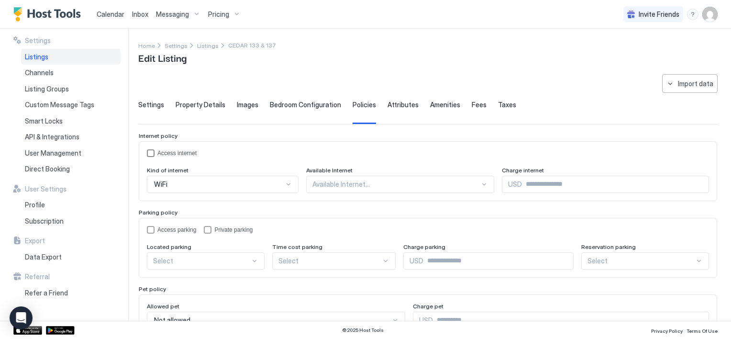
click at [150, 154] on div "accessInternet" at bounding box center [151, 153] width 8 height 8
click at [151, 229] on div "accessParking" at bounding box center [151, 230] width 8 height 8
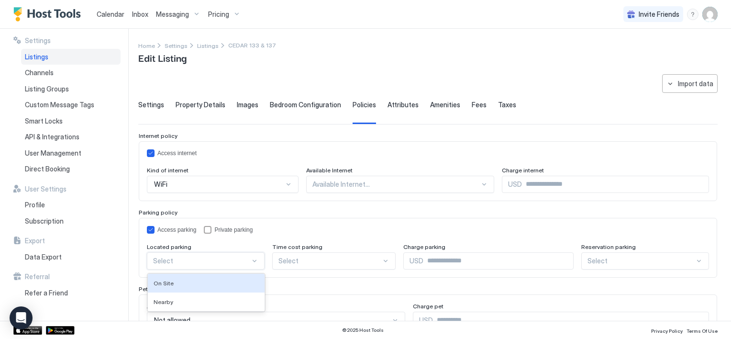
scroll to position [22, 0]
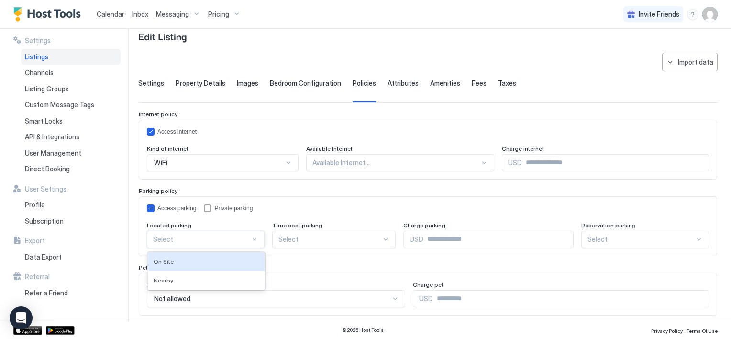
click at [237, 248] on div "2 results available. Use Up and Down to choose options, press Enter to select t…" at bounding box center [206, 239] width 118 height 17
click at [214, 262] on div "On Site" at bounding box center [206, 261] width 105 height 7
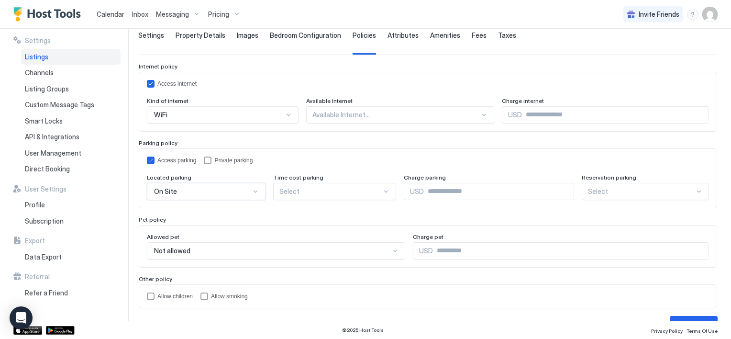
scroll to position [92, 0]
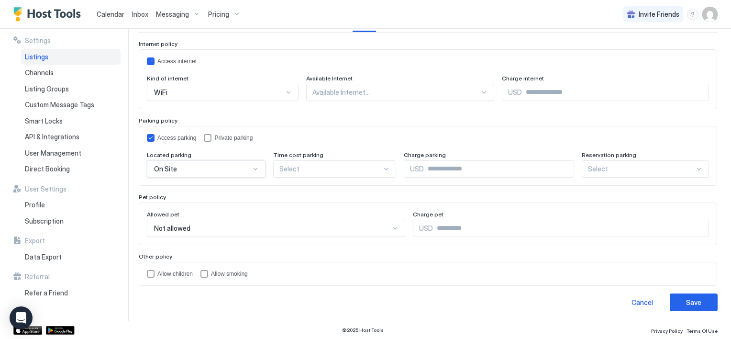
click at [377, 237] on div "Not allowed" at bounding box center [276, 228] width 258 height 17
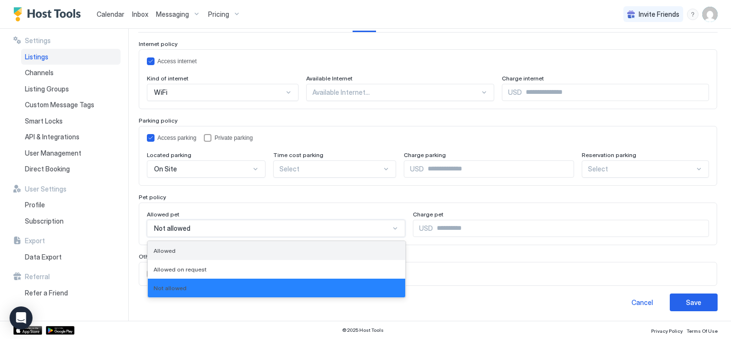
click at [178, 249] on div "Allowed" at bounding box center [277, 250] width 246 height 7
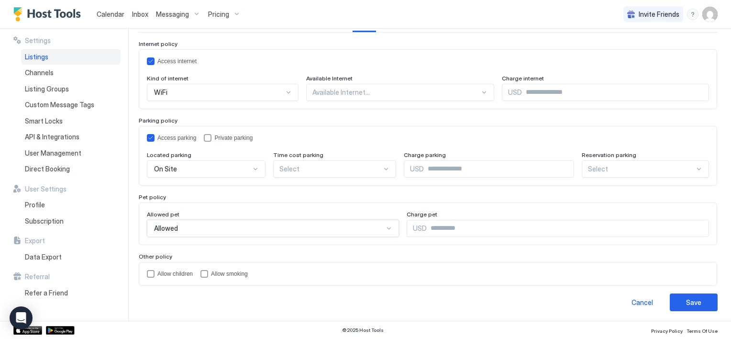
click at [447, 225] on input "Input Field" at bounding box center [568, 228] width 282 height 16
type input "***"
click at [150, 271] on div "childrenAllowed" at bounding box center [151, 274] width 8 height 8
click at [686, 297] on div "Save" at bounding box center [693, 302] width 15 height 10
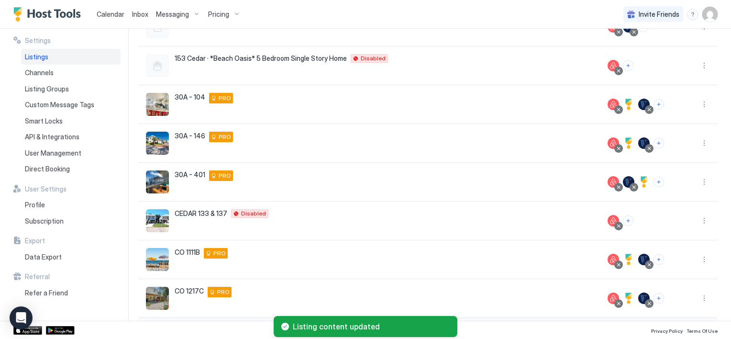
scroll to position [219, 0]
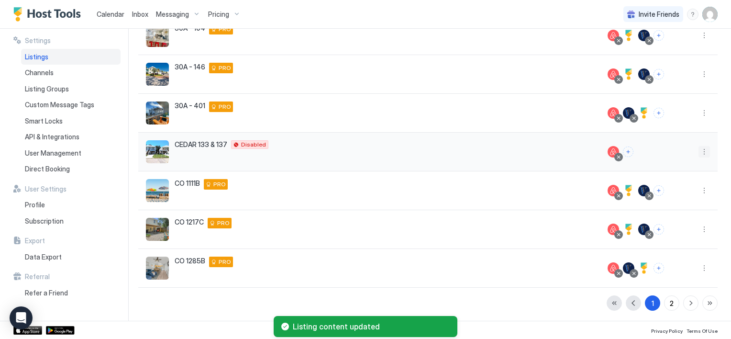
click at [698, 154] on button "More options" at bounding box center [703, 151] width 11 height 11
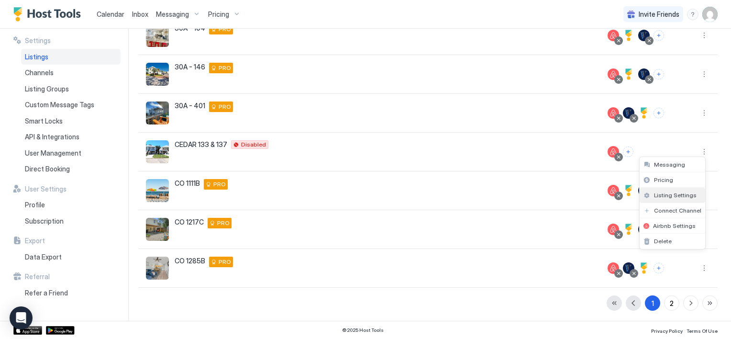
click at [663, 196] on span "Listing Settings" at bounding box center [675, 194] width 43 height 7
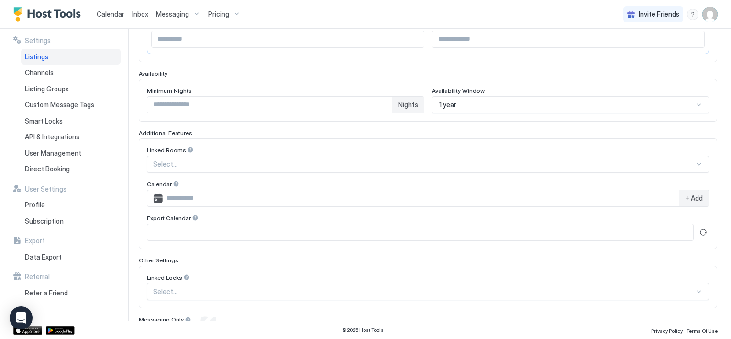
type input "***"
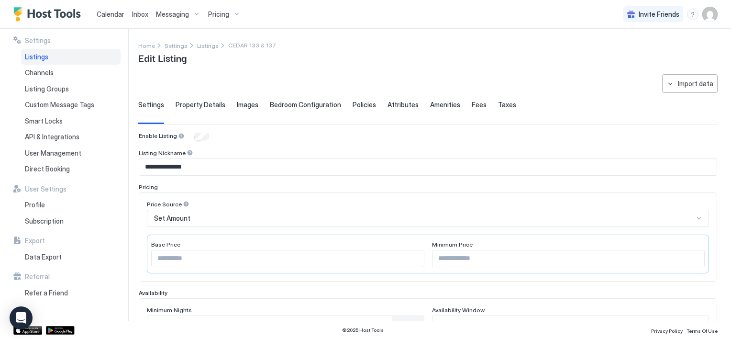
drag, startPoint x: 200, startPoint y: 47, endPoint x: 235, endPoint y: 72, distance: 42.9
click at [200, 47] on span "Listings" at bounding box center [208, 45] width 22 height 7
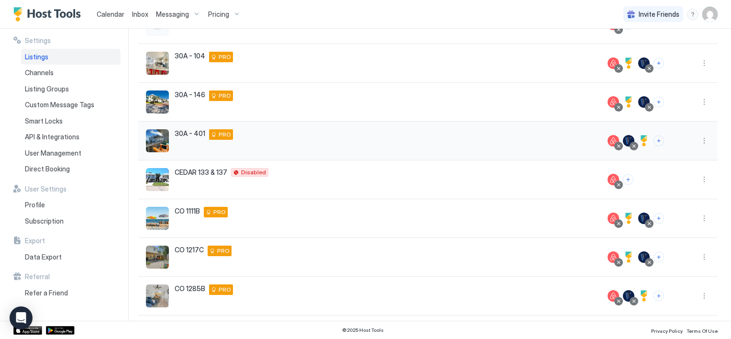
scroll to position [219, 0]
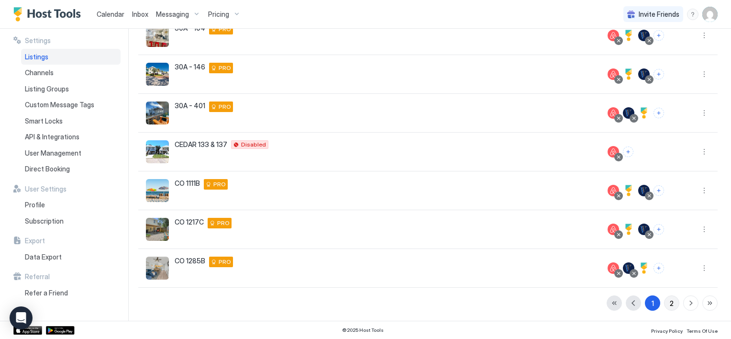
click at [664, 300] on button "2" at bounding box center [671, 302] width 15 height 15
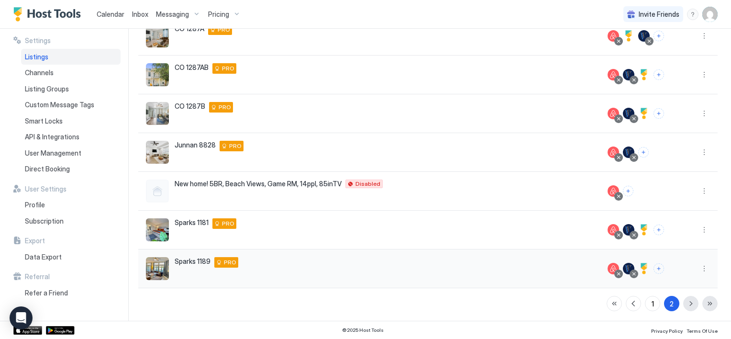
scroll to position [103, 0]
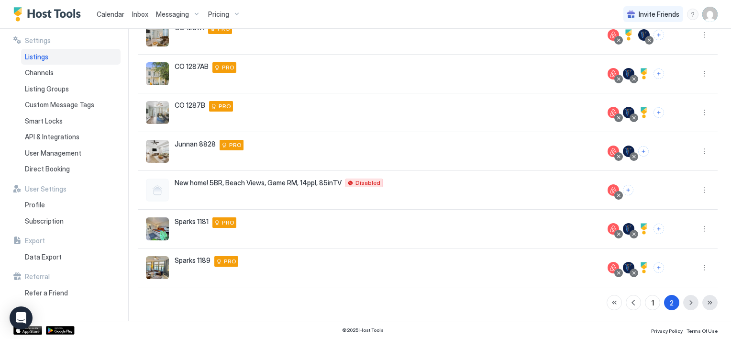
click at [683, 301] on div "1 2" at bounding box center [661, 302] width 111 height 15
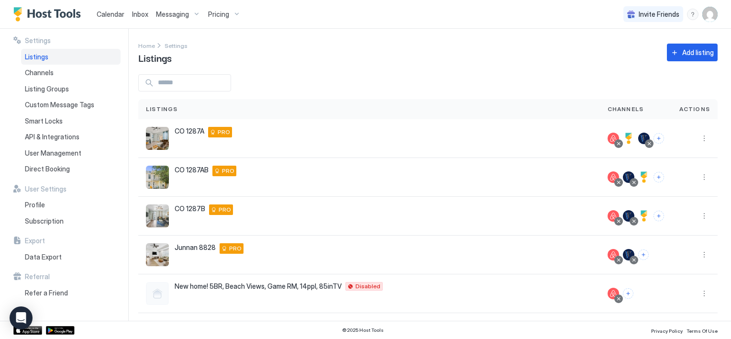
scroll to position [0, 0]
click at [171, 80] on input "Input Field" at bounding box center [192, 83] width 77 height 16
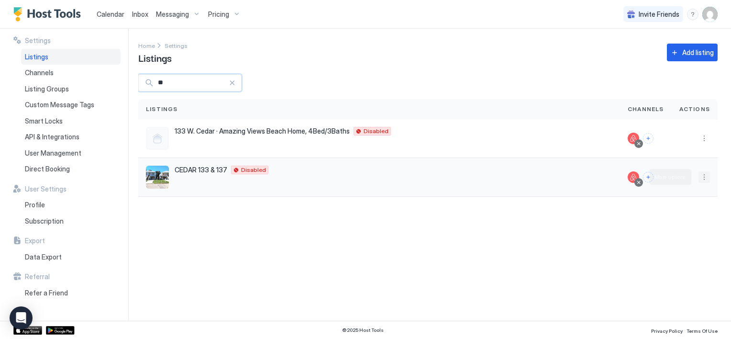
type input "**"
click at [699, 174] on button "More options" at bounding box center [703, 176] width 11 height 11
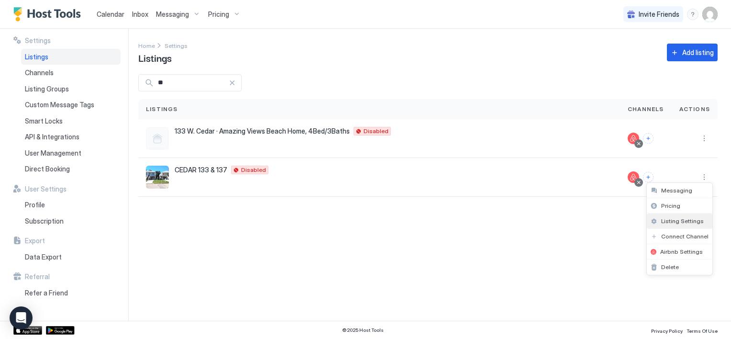
click at [670, 217] on span "Listing Settings" at bounding box center [682, 220] width 43 height 7
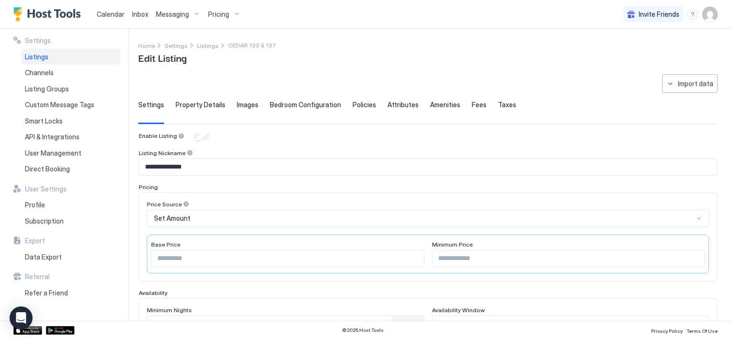
click at [362, 103] on span "Policies" at bounding box center [363, 104] width 23 height 9
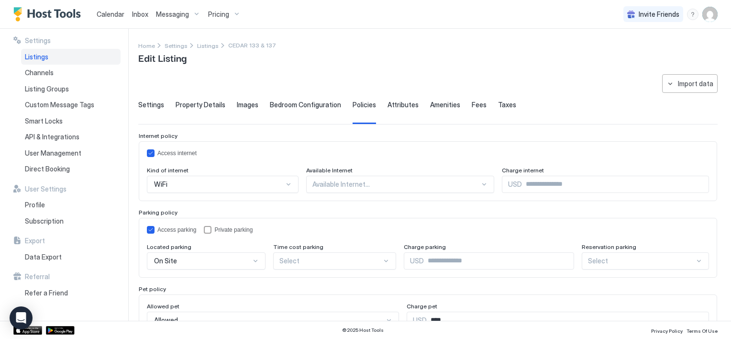
click at [401, 106] on span "Attributes" at bounding box center [402, 104] width 31 height 9
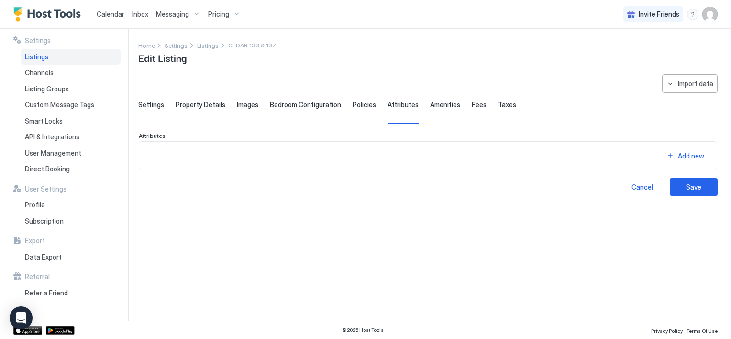
click at [475, 103] on span "Fees" at bounding box center [479, 104] width 15 height 9
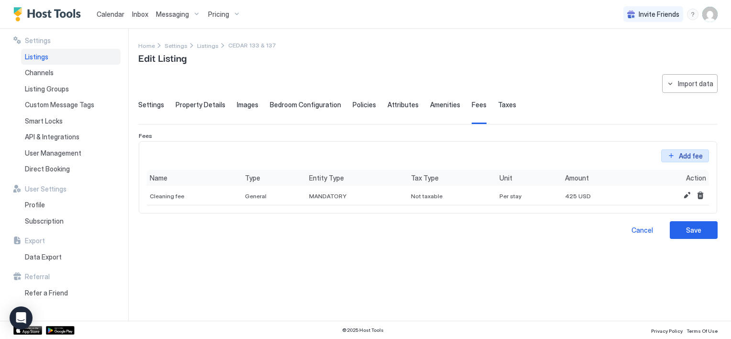
click at [667, 154] on button "Add fee" at bounding box center [685, 155] width 48 height 13
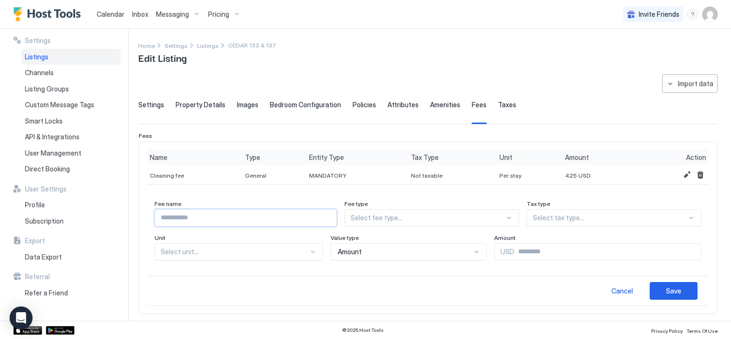
click at [178, 218] on input "Input Field" at bounding box center [245, 217] width 181 height 16
type input "*******"
click at [407, 218] on div at bounding box center [428, 217] width 154 height 9
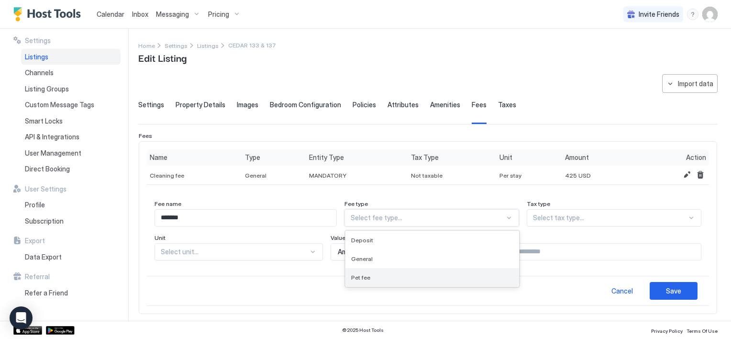
click at [370, 275] on span "Pet fee" at bounding box center [360, 277] width 19 height 7
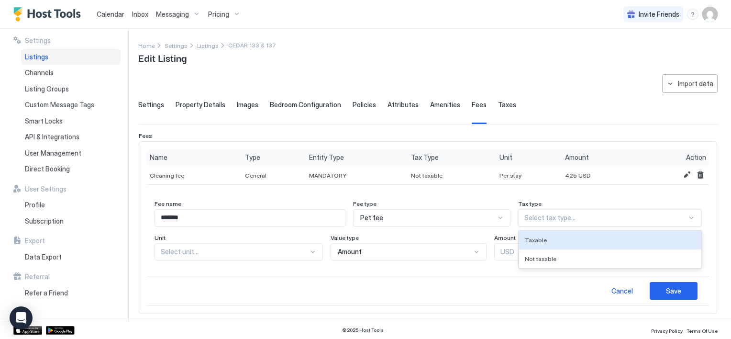
click at [544, 217] on div at bounding box center [605, 217] width 163 height 9
click at [541, 237] on span "Taxable" at bounding box center [536, 239] width 22 height 7
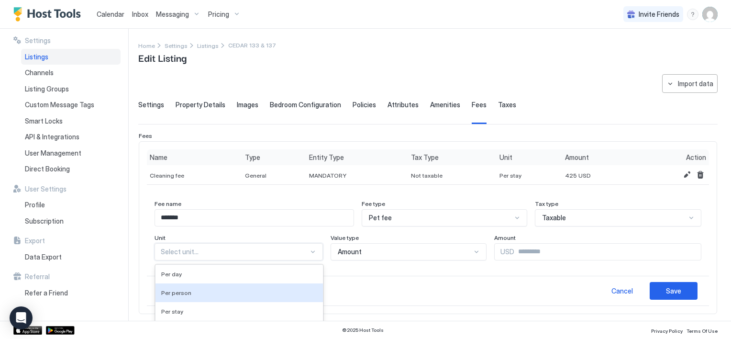
click at [270, 253] on div "5 results available. Use Up and Down to choose options, press Enter to select t…" at bounding box center [238, 251] width 168 height 17
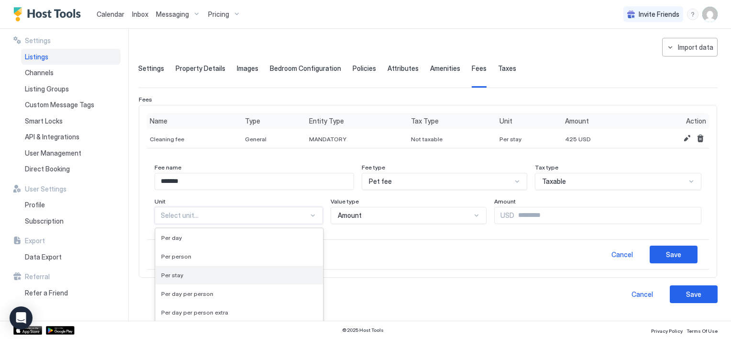
click at [193, 275] on div "Per stay" at bounding box center [239, 274] width 156 height 7
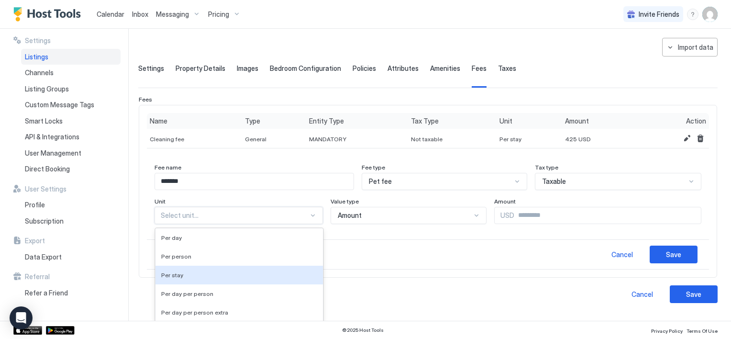
scroll to position [29, 0]
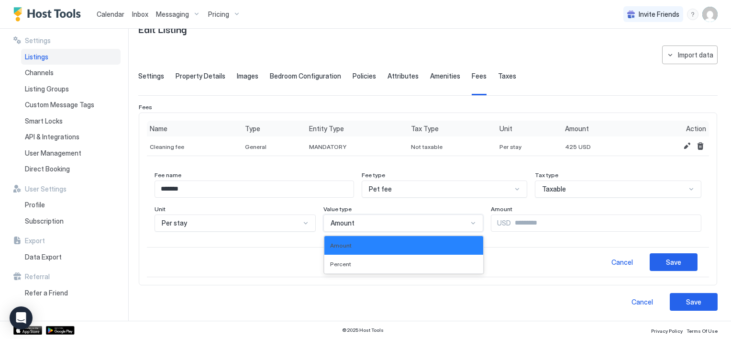
click at [392, 222] on div "Amount" at bounding box center [398, 223] width 137 height 9
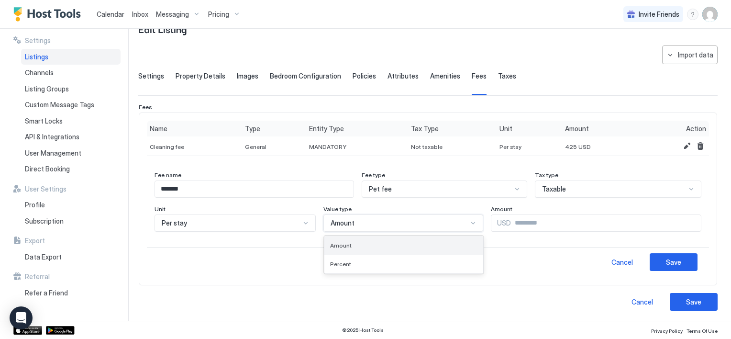
click at [376, 243] on div "Amount" at bounding box center [403, 245] width 147 height 7
click at [511, 220] on input "Input Field" at bounding box center [606, 223] width 190 height 16
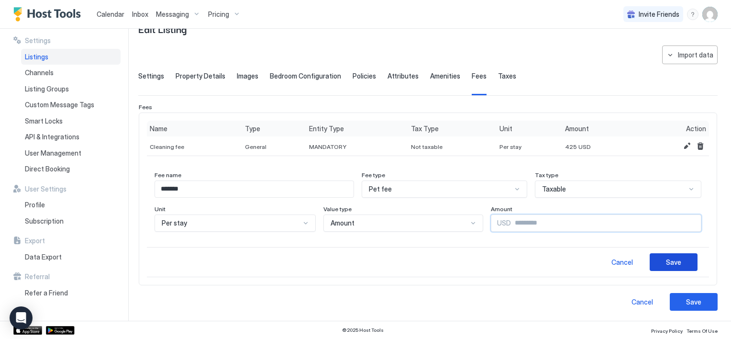
type input "***"
click at [672, 262] on div "Save" at bounding box center [673, 262] width 15 height 10
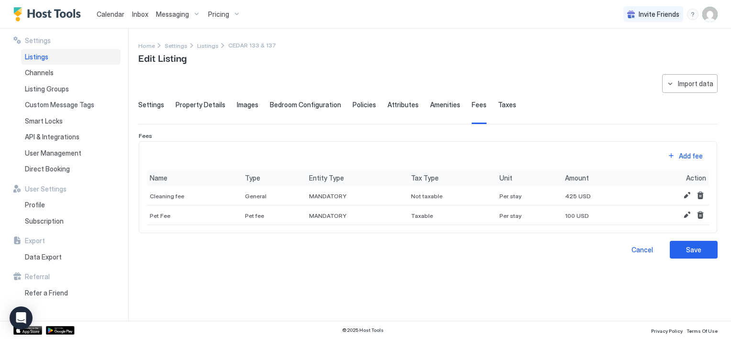
scroll to position [0, 0]
click at [668, 155] on button "Add fee" at bounding box center [685, 155] width 48 height 13
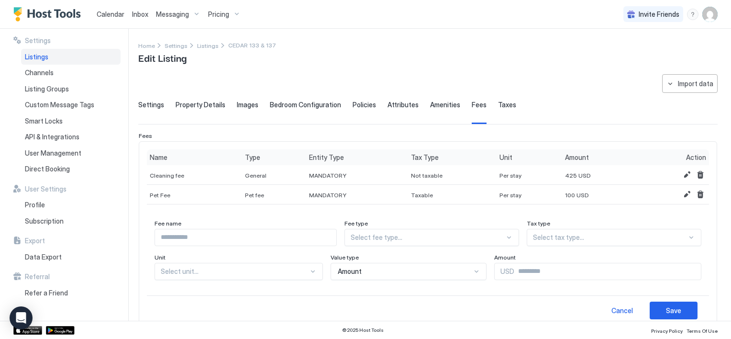
click at [186, 237] on input "Input Field" at bounding box center [245, 237] width 181 height 16
type input "**********"
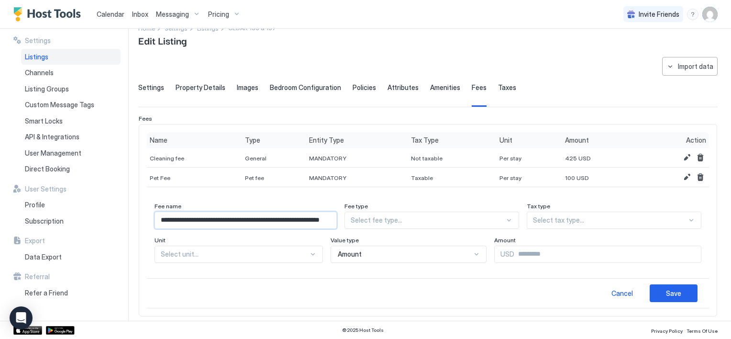
click at [387, 229] on div "Select fee type..." at bounding box center [431, 219] width 175 height 17
type input "***"
click at [543, 223] on div at bounding box center [603, 220] width 166 height 9
click at [544, 239] on span "Taxable" at bounding box center [544, 242] width 22 height 7
click at [420, 218] on div at bounding box center [440, 220] width 163 height 9
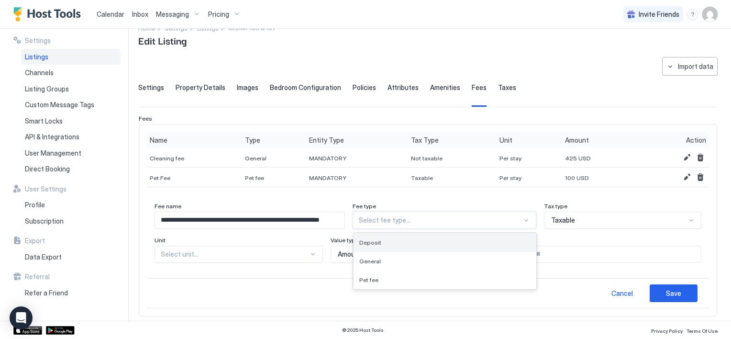
click at [401, 241] on div "Deposit" at bounding box center [444, 242] width 171 height 7
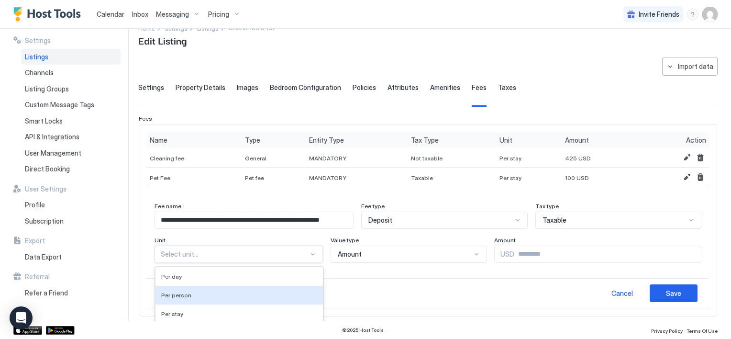
click at [298, 252] on div "5 results available. Use Up and Down to choose options, press Enter to select t…" at bounding box center [238, 253] width 168 height 17
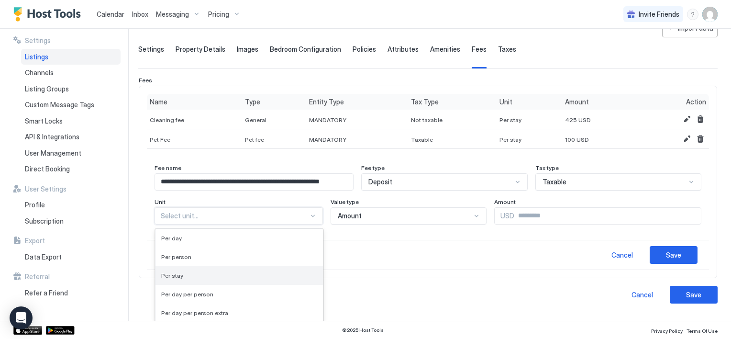
click at [203, 275] on div "Per stay" at bounding box center [239, 275] width 156 height 7
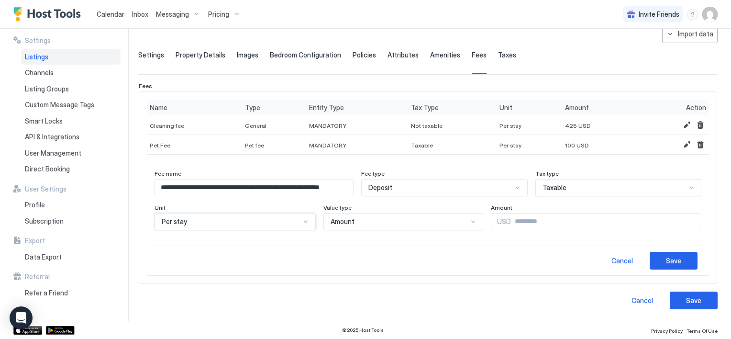
scroll to position [48, 0]
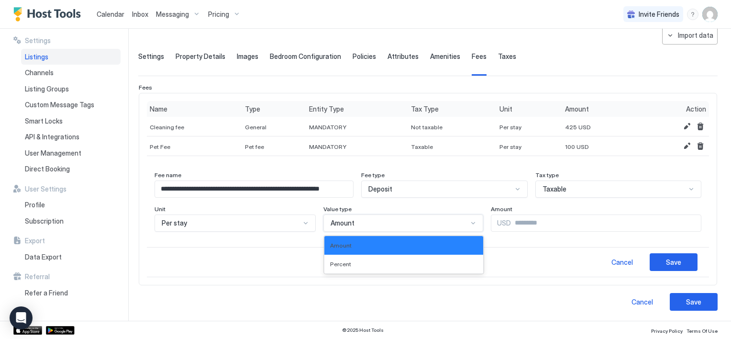
click at [399, 219] on div "Amount" at bounding box center [398, 223] width 137 height 9
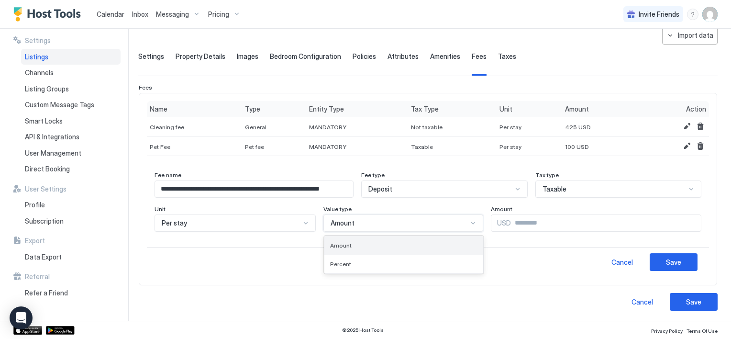
click at [389, 245] on div "Amount" at bounding box center [403, 245] width 147 height 7
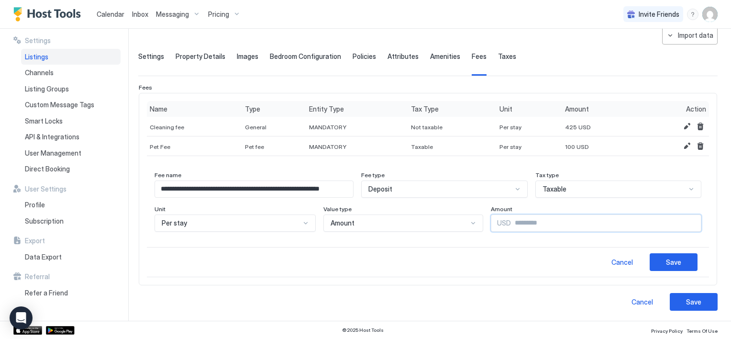
click at [511, 222] on input "Input Field" at bounding box center [606, 223] width 190 height 16
click at [511, 220] on input "Input Field" at bounding box center [606, 223] width 190 height 16
type input "***"
click at [667, 262] on div "Save" at bounding box center [673, 262] width 15 height 10
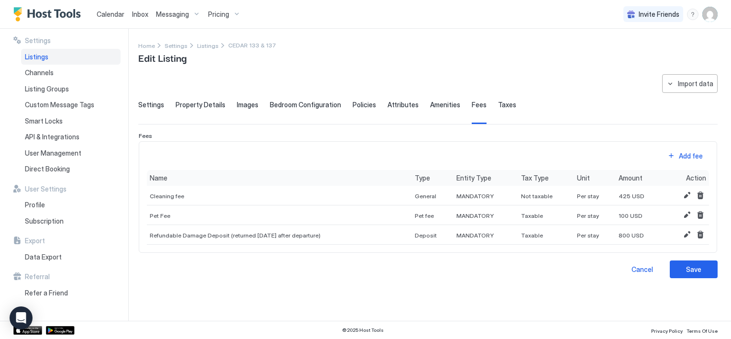
scroll to position [0, 0]
click at [692, 272] on div "Save" at bounding box center [693, 269] width 15 height 10
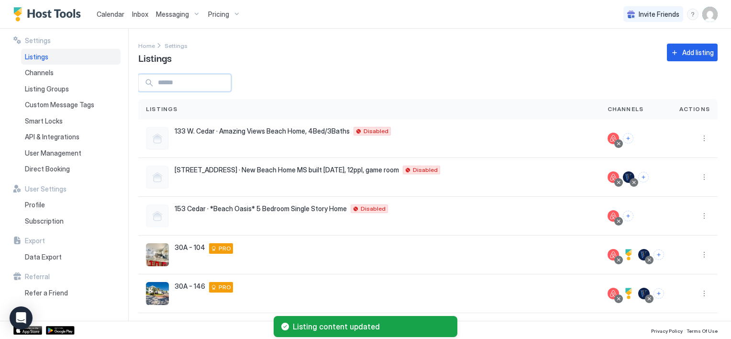
click at [159, 86] on input "Input Field" at bounding box center [192, 83] width 77 height 16
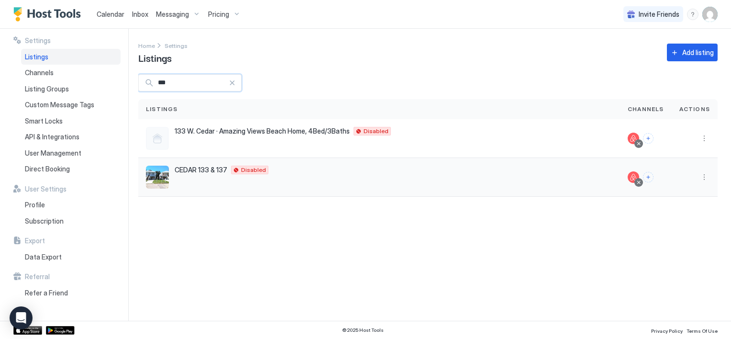
type input "***"
click at [203, 165] on div "CEDAR 133 & [STREET_ADDRESS][US_STATE] Disabled" at bounding box center [379, 177] width 482 height 39
click at [705, 176] on button "More options" at bounding box center [703, 176] width 11 height 11
click at [680, 220] on span "Listing Settings" at bounding box center [682, 220] width 43 height 7
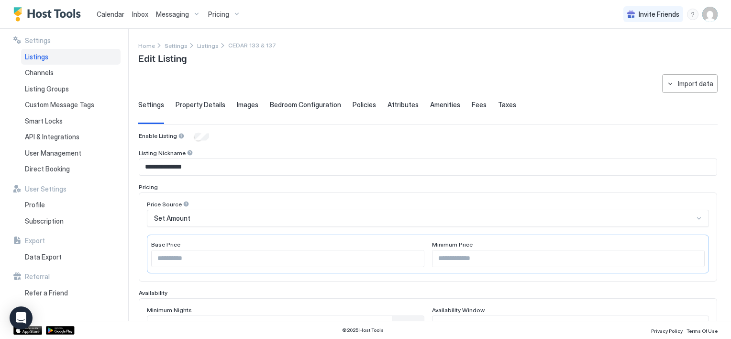
click at [506, 103] on div "Settings Property Details Images Bedroom Configuration Policies Attributes Amen…" at bounding box center [427, 111] width 579 height 23
click at [505, 106] on span "Taxes" at bounding box center [507, 104] width 18 height 9
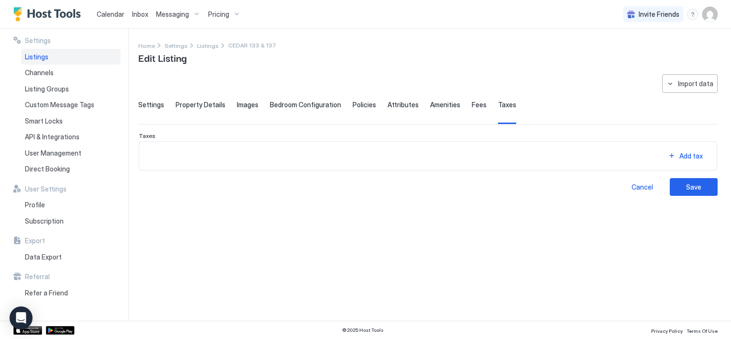
click at [260, 175] on div "**********" at bounding box center [427, 134] width 579 height 121
click at [665, 153] on button "Add tax" at bounding box center [685, 155] width 48 height 13
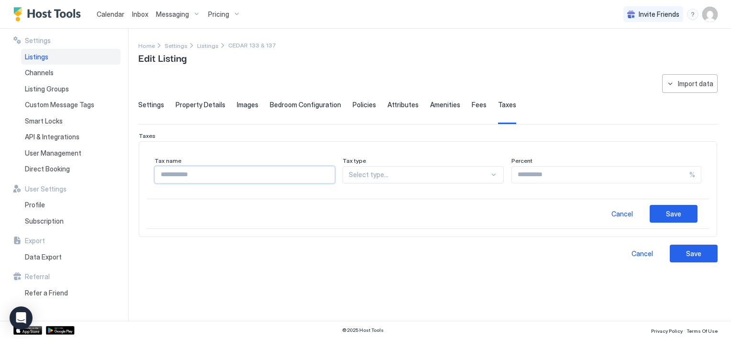
click at [197, 176] on input "Input Field" at bounding box center [244, 174] width 179 height 16
type input "**********"
click at [417, 179] on div "Select type..." at bounding box center [422, 174] width 161 height 17
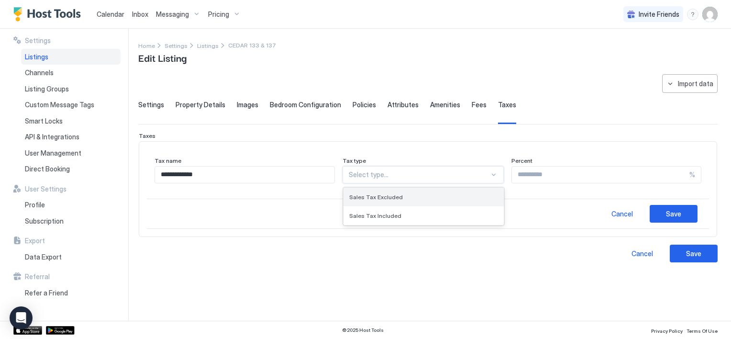
click at [409, 195] on div "Sales Tax Excluded" at bounding box center [423, 196] width 149 height 7
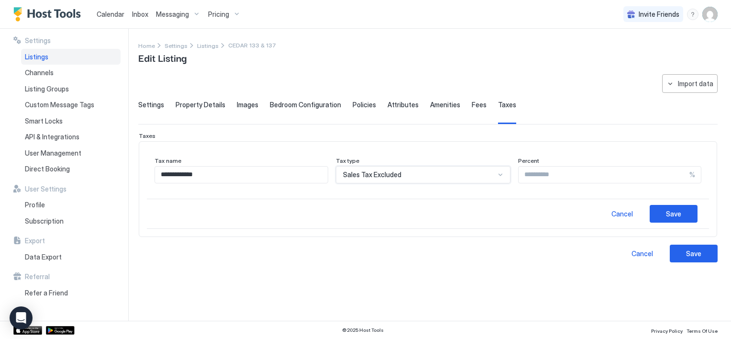
click at [547, 173] on input "Input Field" at bounding box center [603, 174] width 171 height 16
type input "**"
click at [655, 206] on button "Save" at bounding box center [673, 214] width 48 height 18
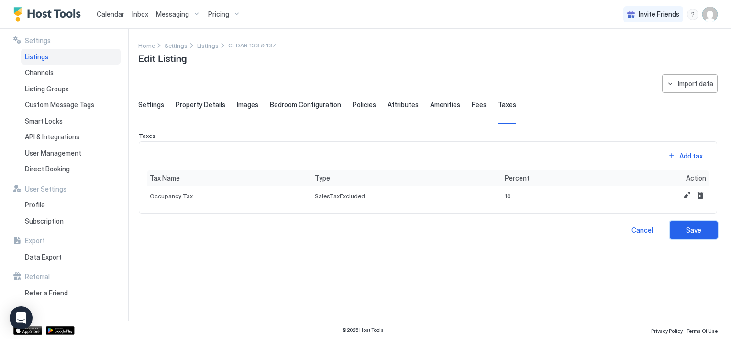
click at [684, 226] on button "Save" at bounding box center [694, 230] width 48 height 18
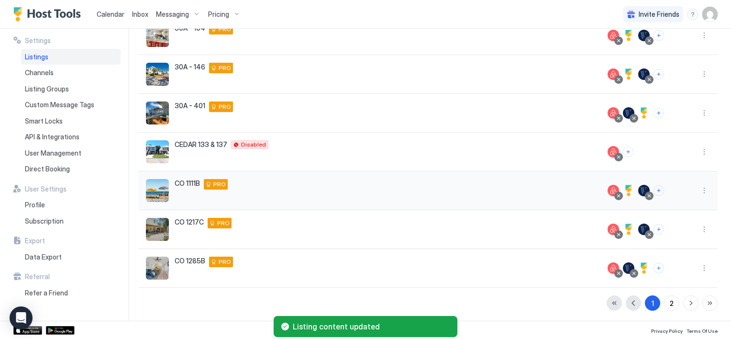
scroll to position [171, 0]
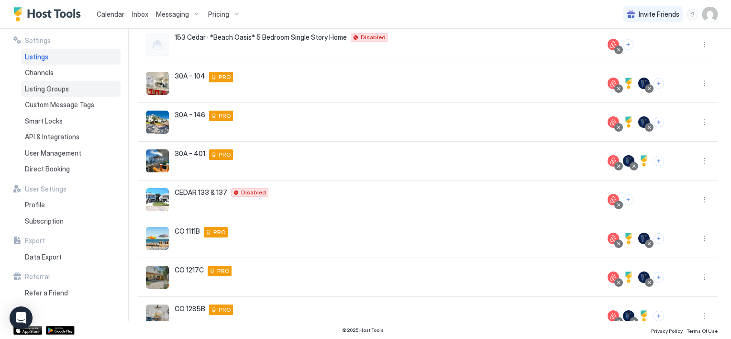
click at [36, 91] on span "Listing Groups" at bounding box center [47, 89] width 44 height 9
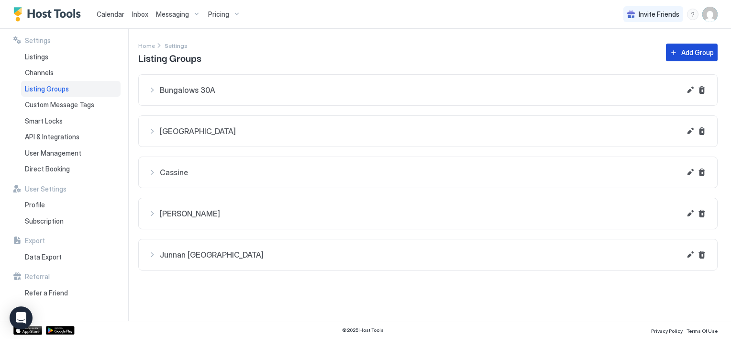
click at [673, 54] on button "Add Group" at bounding box center [692, 53] width 52 height 18
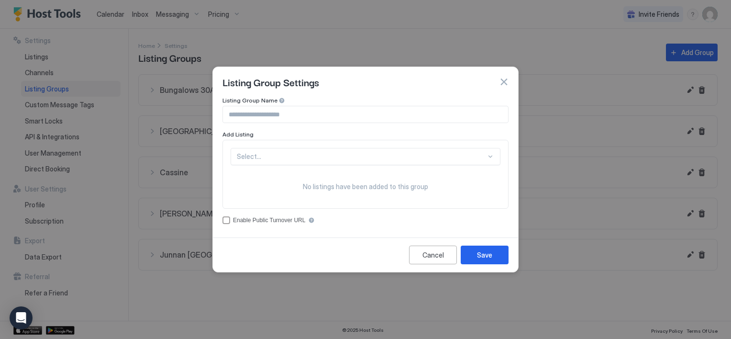
click at [320, 121] on input "Input Field" at bounding box center [365, 114] width 285 height 16
type input "**********"
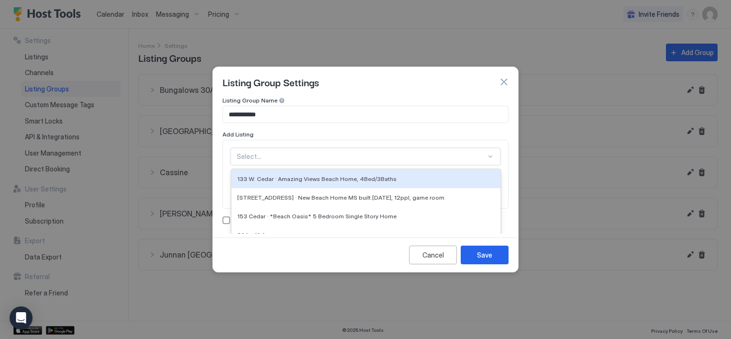
scroll to position [27, 0]
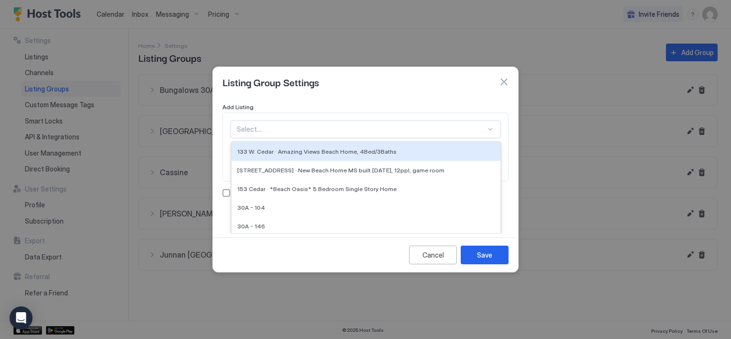
click at [274, 138] on div "17 results available. Use Up and Down to choose options, press Enter to select …" at bounding box center [366, 129] width 270 height 17
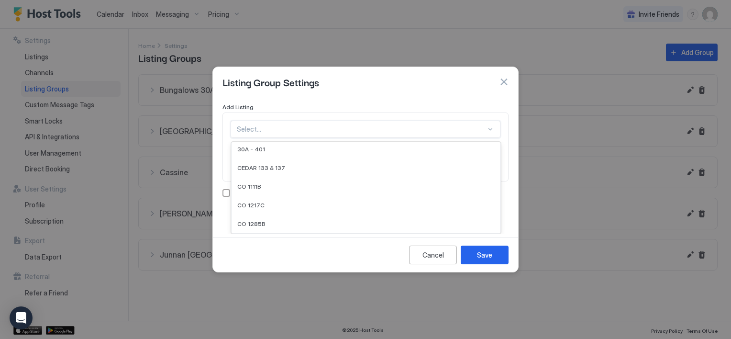
scroll to position [96, 0]
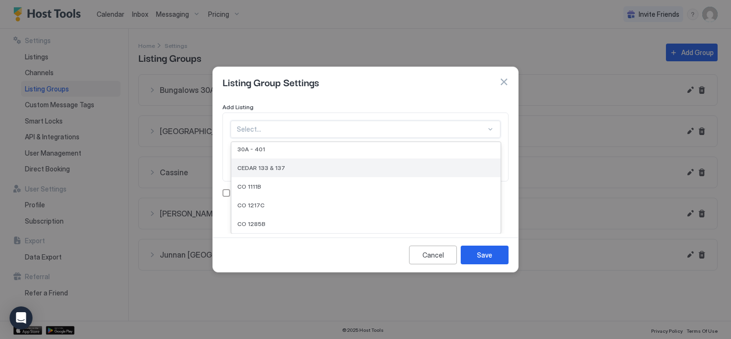
click at [257, 167] on span "CEDAR 133 & 137" at bounding box center [261, 167] width 48 height 7
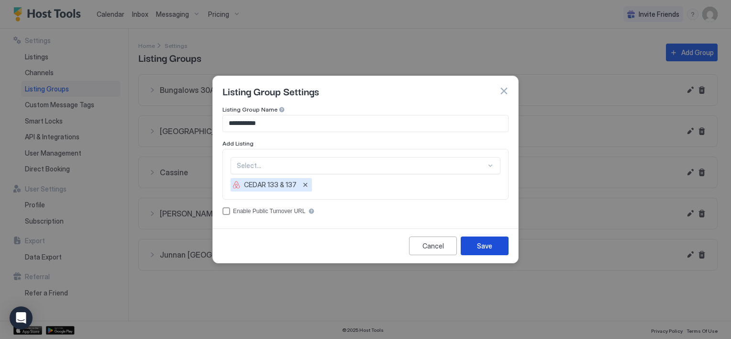
click at [490, 248] on div "Save" at bounding box center [484, 246] width 15 height 10
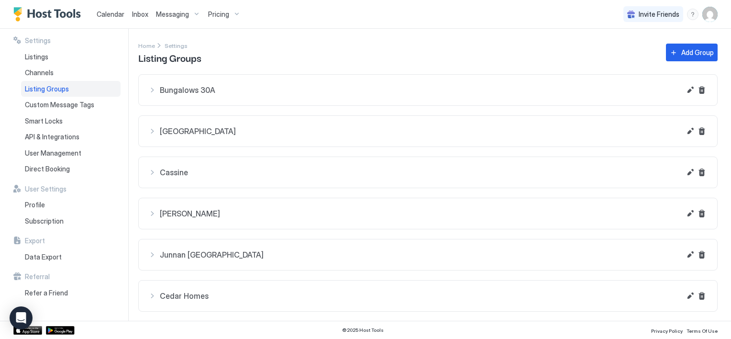
click at [171, 18] on span "Messaging" at bounding box center [172, 14] width 33 height 9
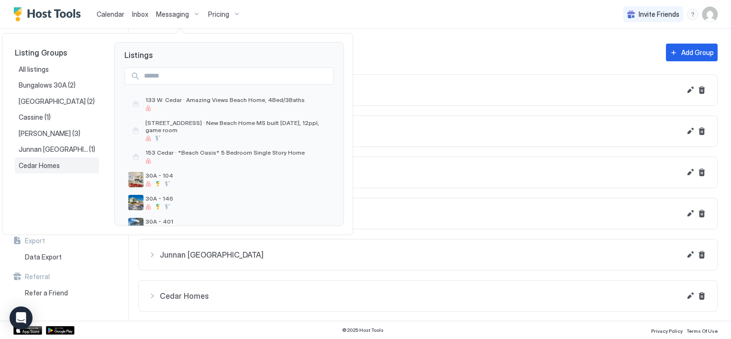
click at [52, 166] on span "Cedar Homes" at bounding box center [40, 165] width 43 height 9
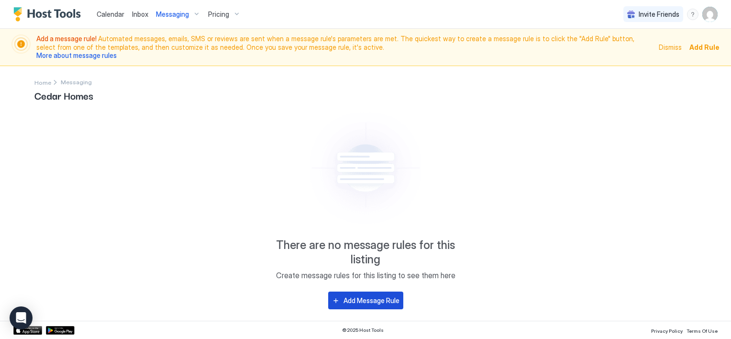
click at [363, 302] on div "Add Message Rule" at bounding box center [371, 300] width 56 height 10
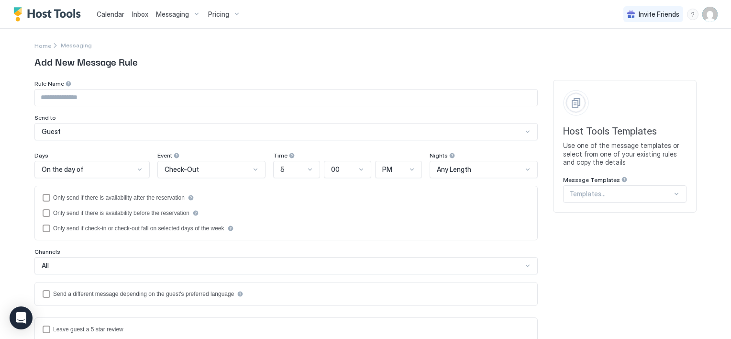
click at [590, 196] on div "Templates..." at bounding box center [624, 193] width 123 height 17
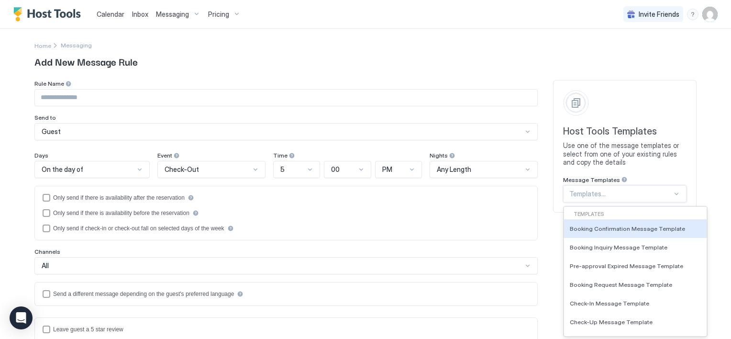
scroll to position [15, 0]
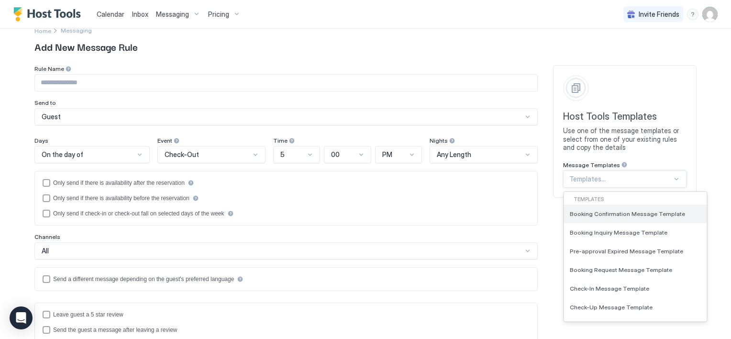
click at [594, 211] on span "Booking Confirmation Message Template" at bounding box center [627, 213] width 115 height 7
type input "**********"
type textarea "**********"
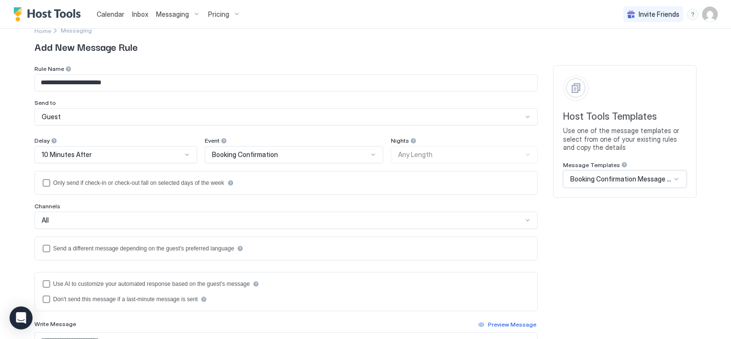
click at [36, 81] on input "**********" at bounding box center [286, 83] width 502 height 16
drag, startPoint x: 62, startPoint y: 81, endPoint x: 165, endPoint y: 86, distance: 103.0
click at [165, 86] on input "**********" at bounding box center [286, 83] width 502 height 16
click at [90, 79] on input "**********" at bounding box center [286, 83] width 502 height 16
drag, startPoint x: 61, startPoint y: 80, endPoint x: 184, endPoint y: 82, distance: 122.4
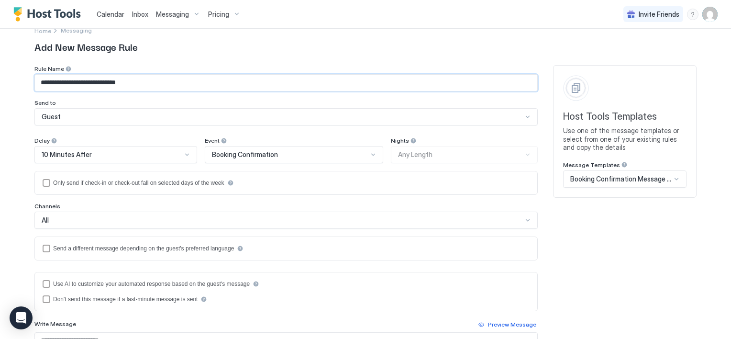
click at [184, 82] on input "**********" at bounding box center [286, 83] width 502 height 16
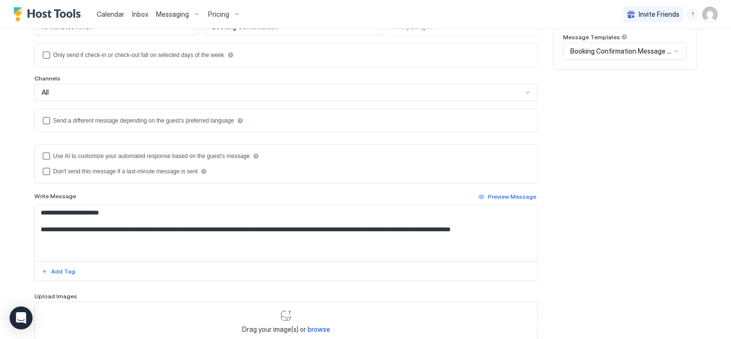
scroll to position [158, 0]
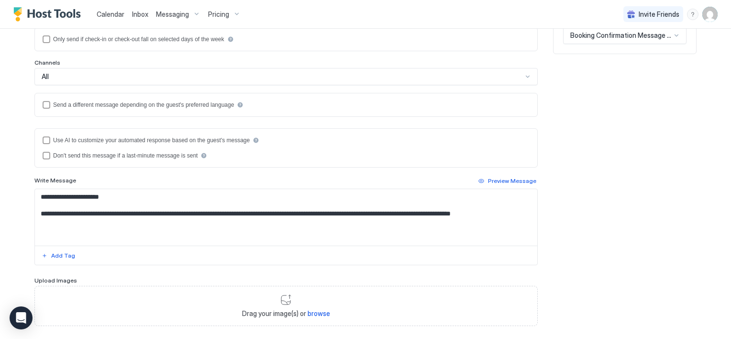
type input "**********"
click at [99, 208] on textarea "**********" at bounding box center [286, 217] width 502 height 56
click at [91, 214] on textarea "**********" at bounding box center [286, 217] width 502 height 56
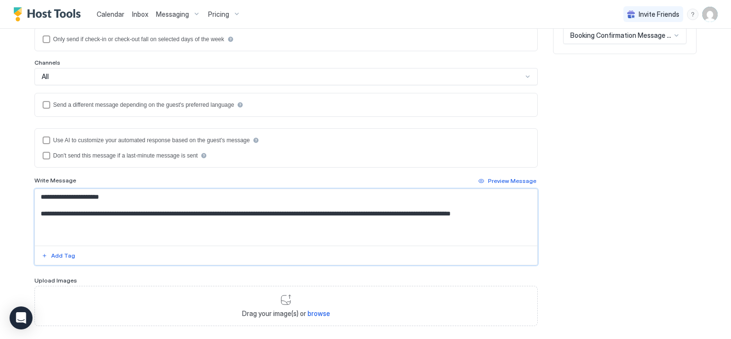
click at [91, 214] on textarea "**********" at bounding box center [286, 217] width 502 height 56
paste textarea "**********"
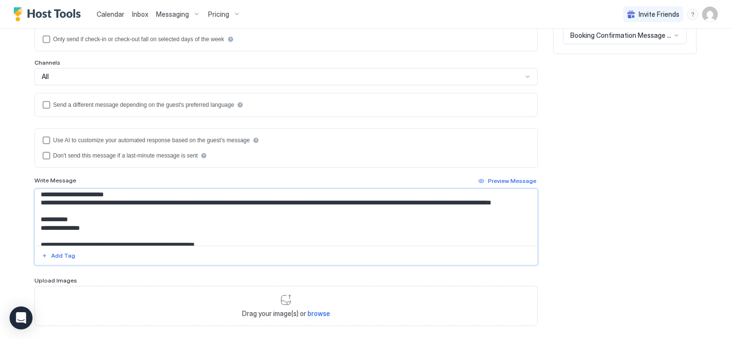
scroll to position [0, 0]
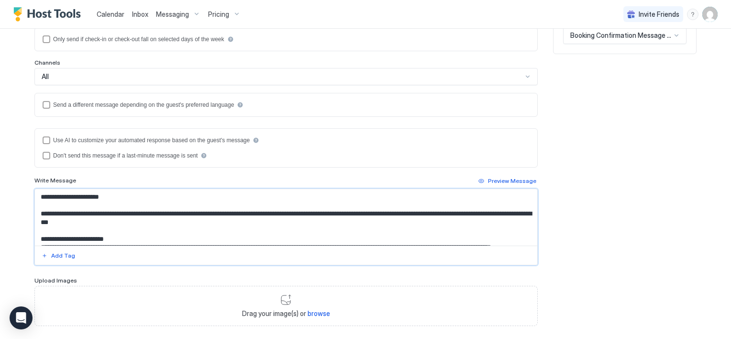
click at [113, 228] on textarea "Input Field" at bounding box center [286, 217] width 502 height 56
click at [143, 232] on textarea "Input Field" at bounding box center [286, 217] width 502 height 56
click at [142, 241] on textarea "Input Field" at bounding box center [286, 217] width 502 height 56
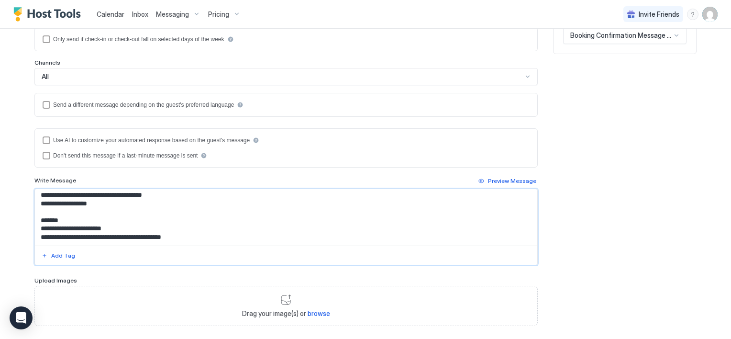
scroll to position [205, 0]
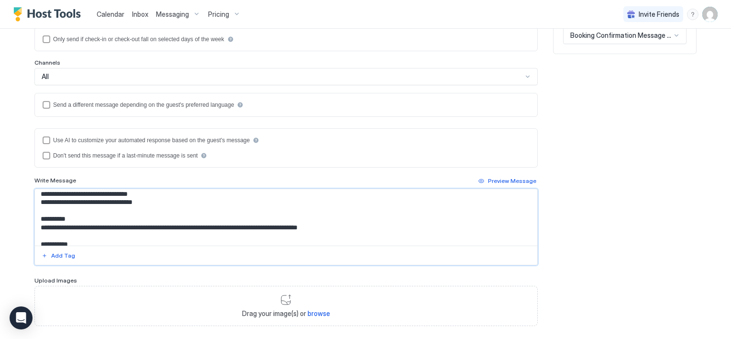
drag, startPoint x: 121, startPoint y: 241, endPoint x: 102, endPoint y: 241, distance: 18.7
click at [102, 241] on textarea "Input Field" at bounding box center [286, 217] width 502 height 56
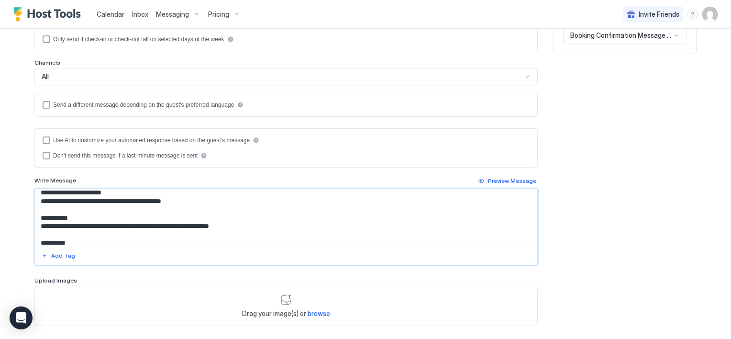
scroll to position [222, 0]
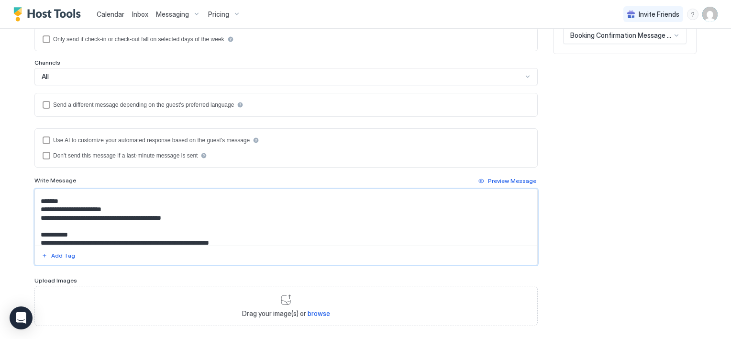
click at [107, 233] on textarea "Input Field" at bounding box center [286, 217] width 502 height 56
click at [133, 235] on textarea "Input Field" at bounding box center [286, 217] width 502 height 56
drag, startPoint x: 189, startPoint y: 231, endPoint x: 37, endPoint y: 215, distance: 153.0
click at [37, 215] on textarea "Input Field" at bounding box center [286, 217] width 502 height 56
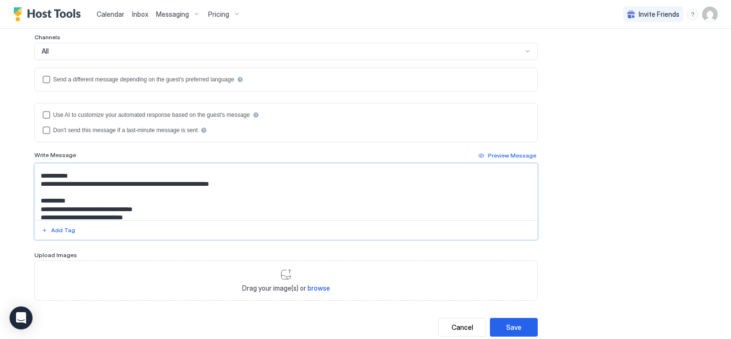
scroll to position [208, 0]
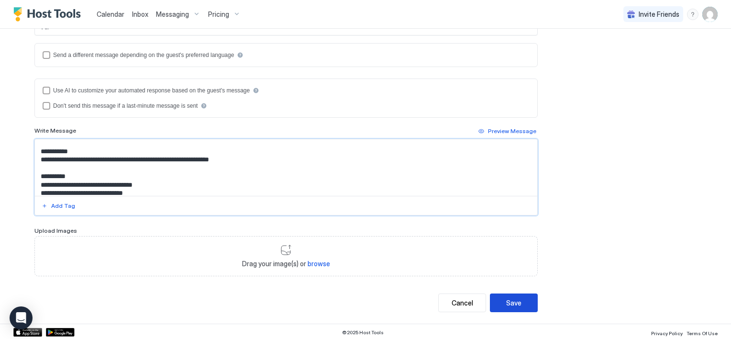
type textarea "**********"
click at [507, 297] on div "Save" at bounding box center [513, 302] width 15 height 10
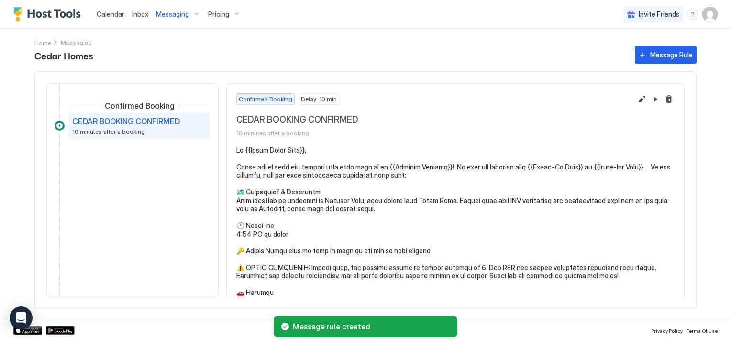
scroll to position [48, 0]
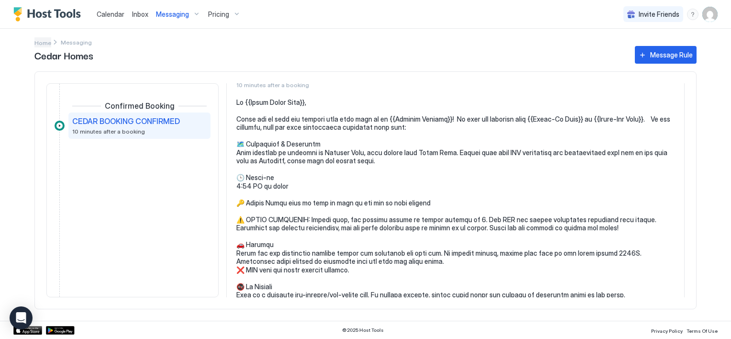
click at [38, 42] on span "Home" at bounding box center [42, 42] width 17 height 7
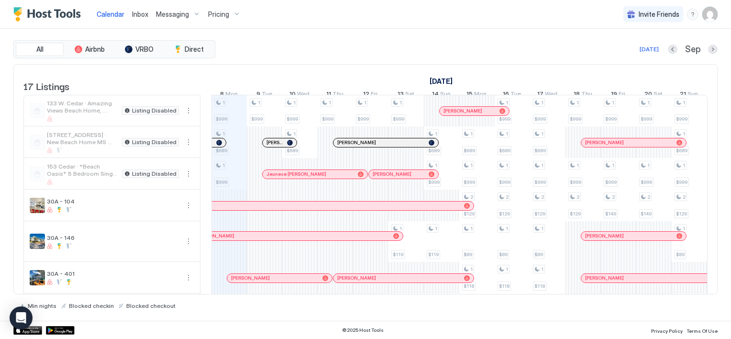
click at [99, 84] on div "17 Listings" at bounding box center [111, 79] width 177 height 28
click at [64, 89] on span "17 Listings" at bounding box center [46, 85] width 46 height 14
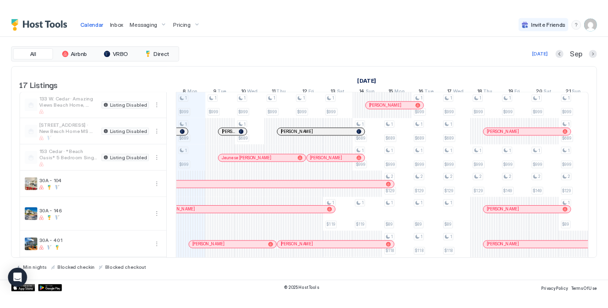
scroll to position [0, 531]
